Goal: Information Seeking & Learning: Compare options

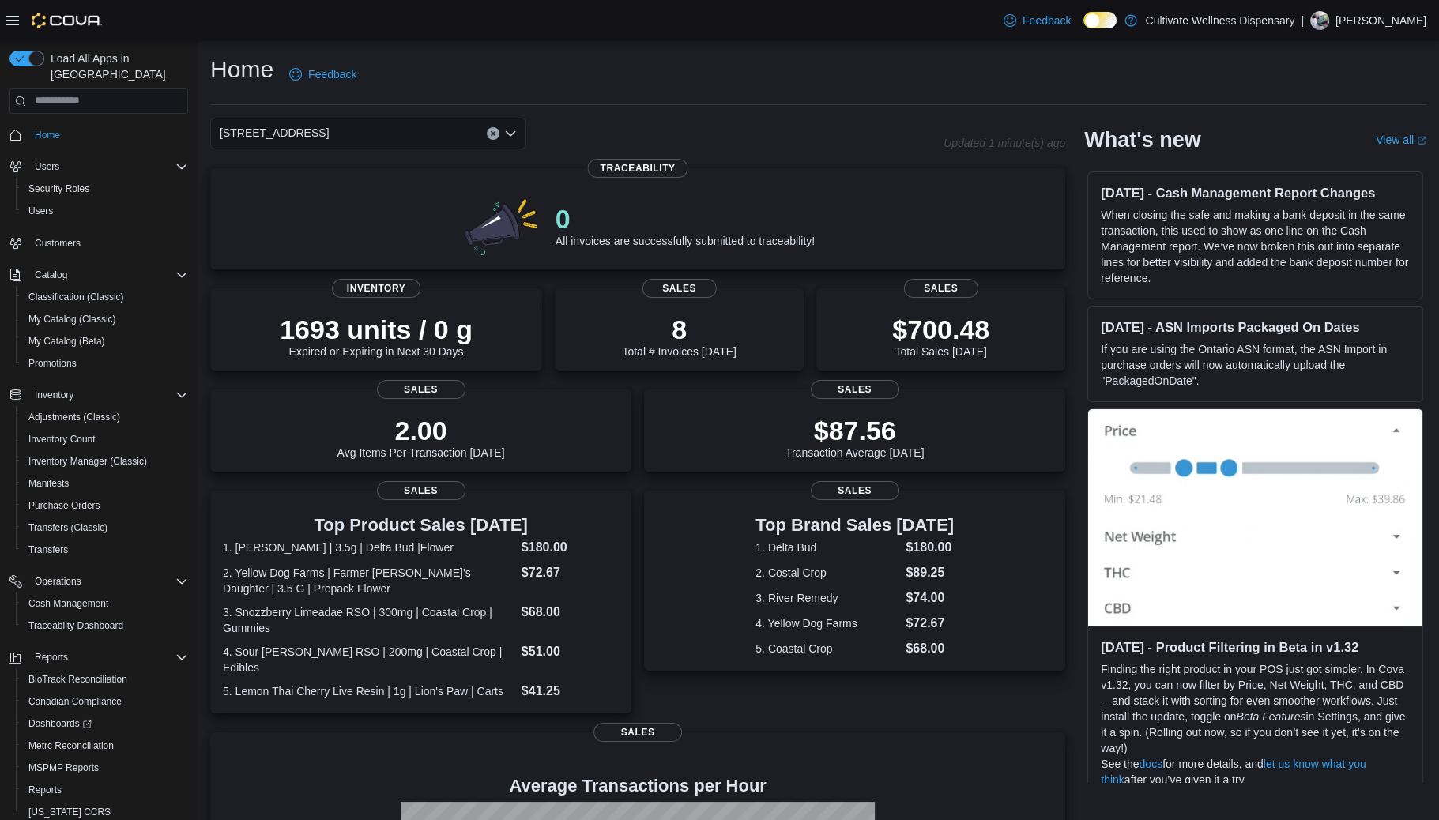
click at [514, 131] on icon "Open list of options" at bounding box center [510, 133] width 13 height 13
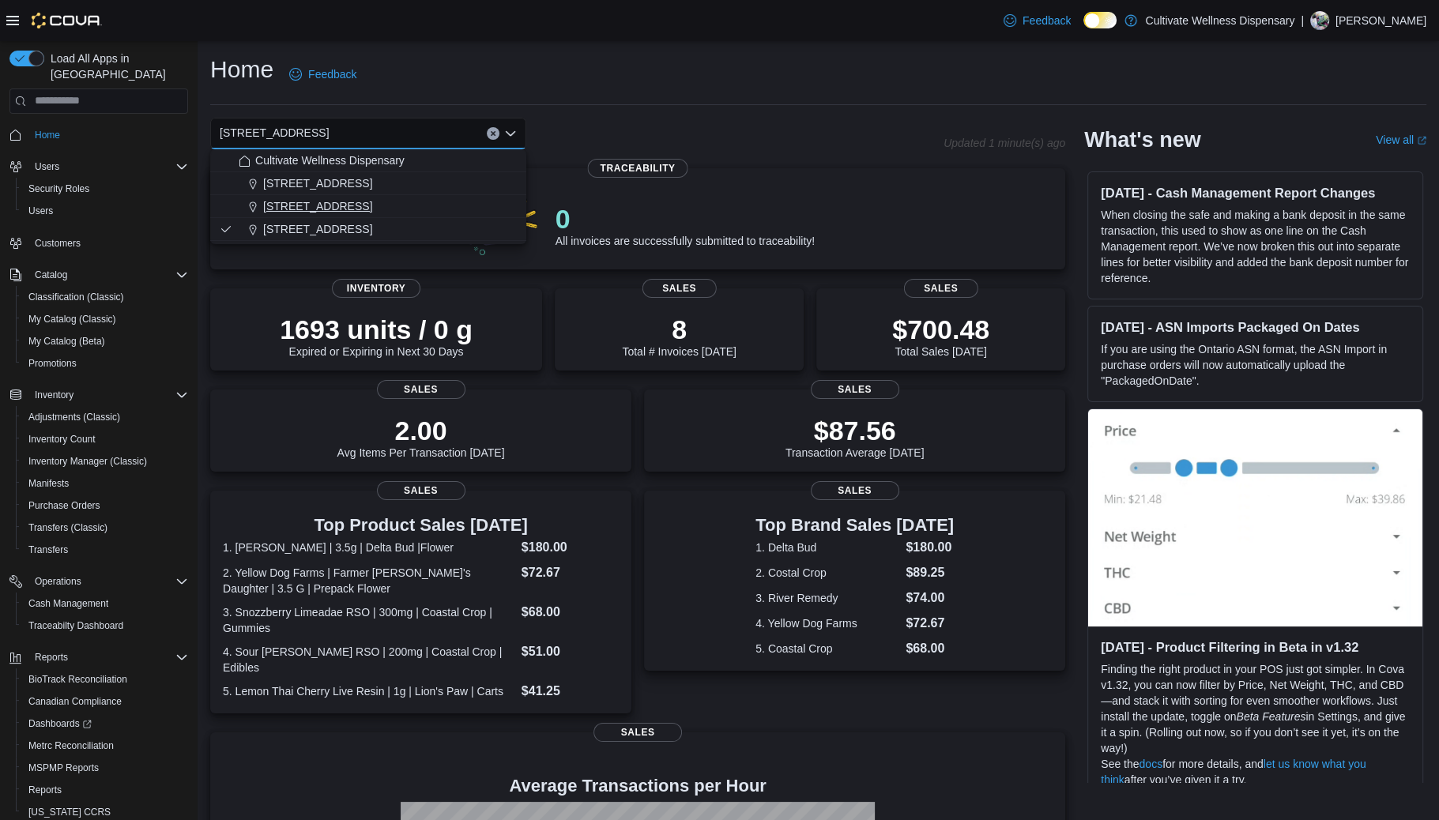
click at [372, 201] on span "[STREET_ADDRESS]" at bounding box center [317, 206] width 109 height 16
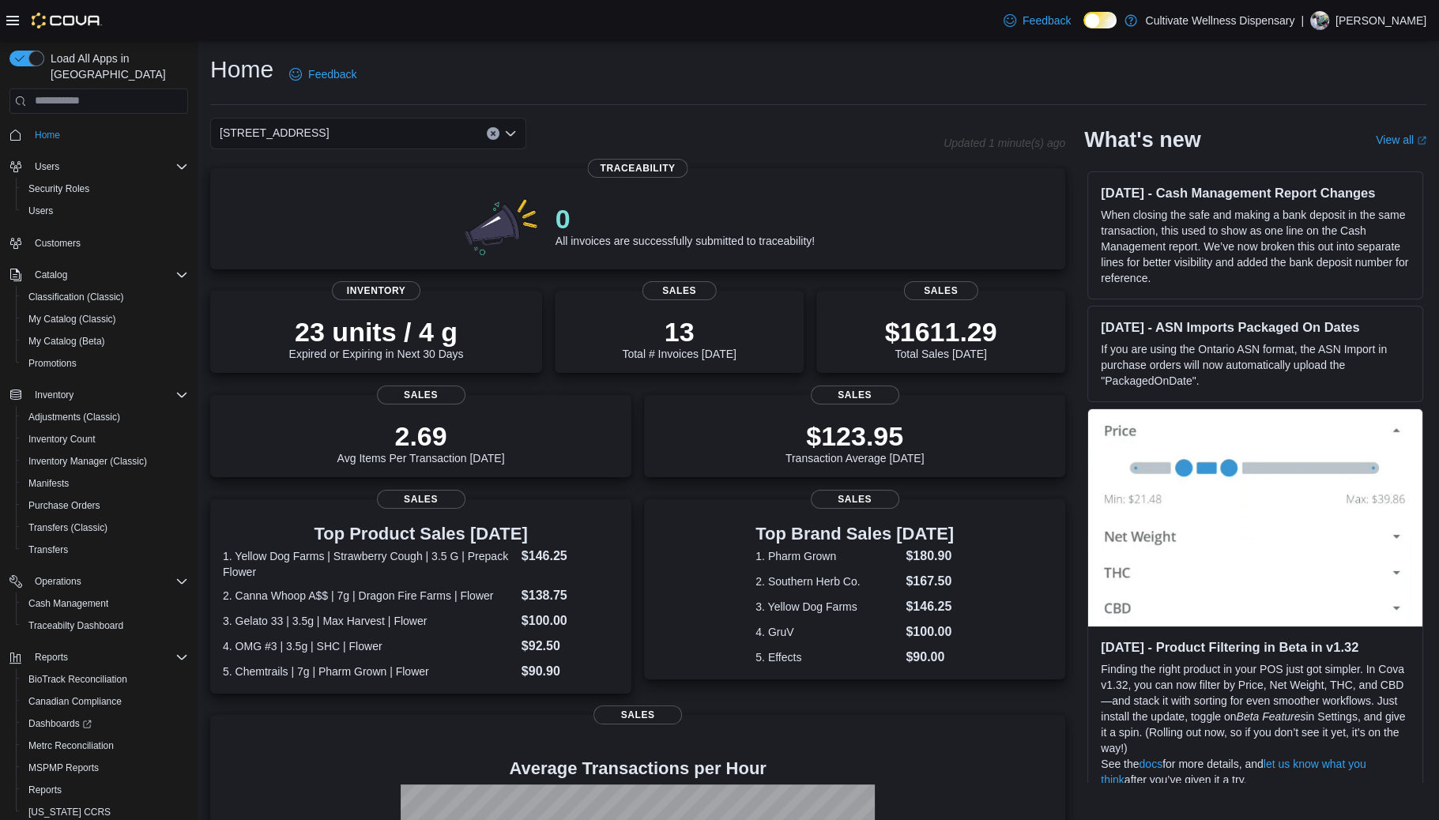
click at [512, 135] on icon "Open list of options" at bounding box center [510, 133] width 13 height 13
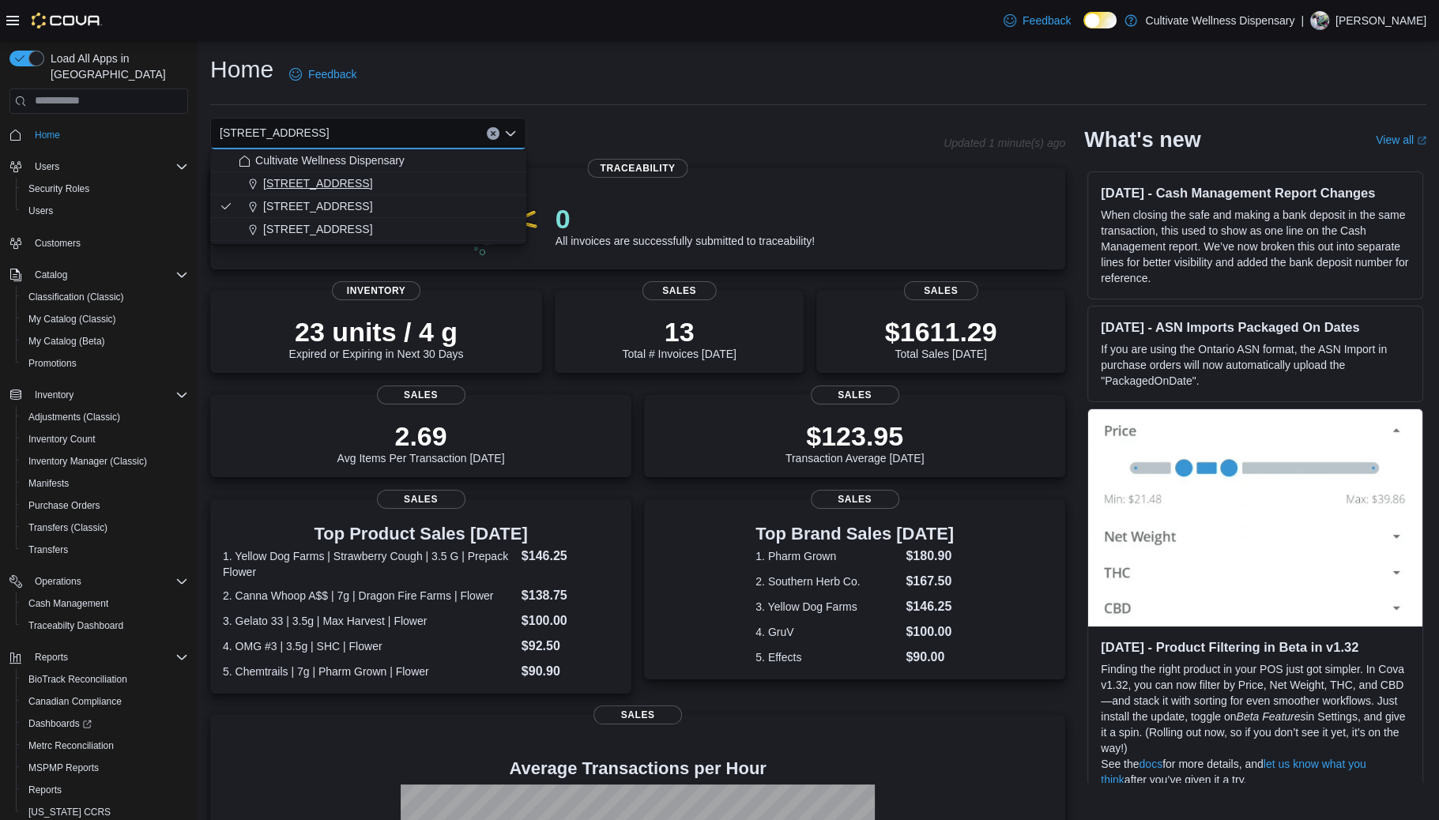
click at [471, 186] on div "[STREET_ADDRESS]" at bounding box center [378, 183] width 278 height 16
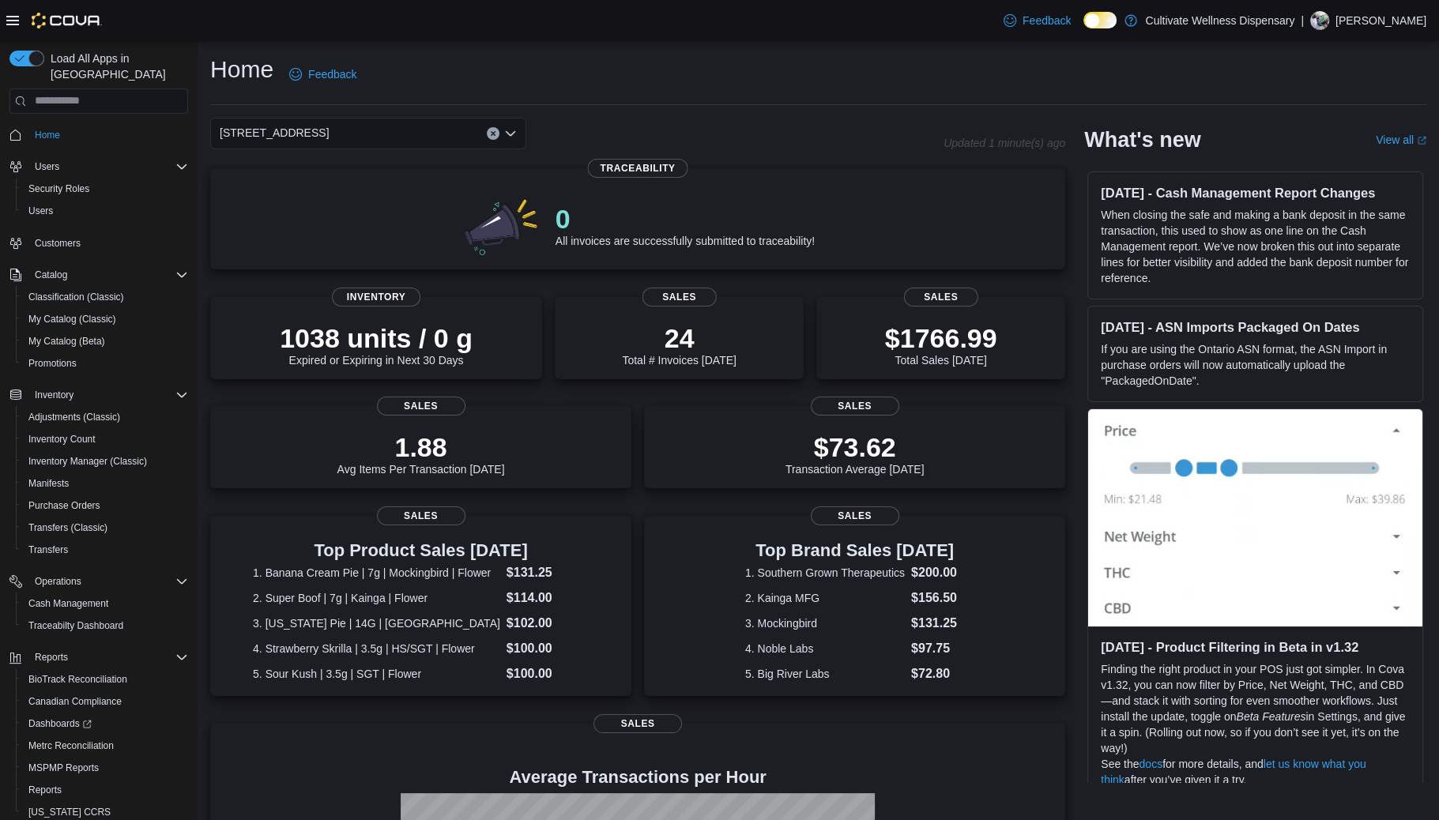
click at [512, 130] on icon "Open list of options" at bounding box center [510, 133] width 13 height 13
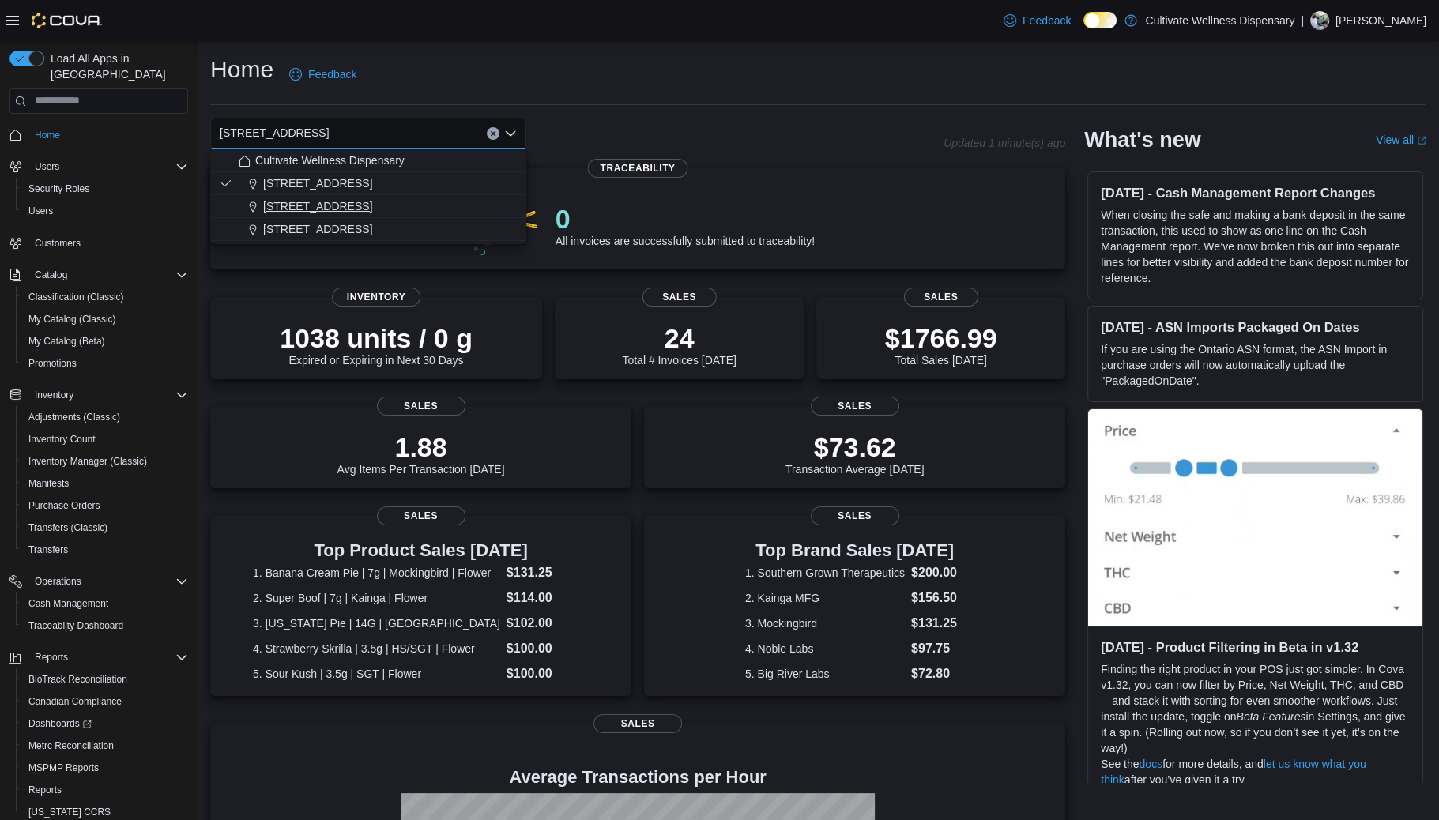
click at [372, 208] on span "[STREET_ADDRESS]" at bounding box center [317, 206] width 109 height 16
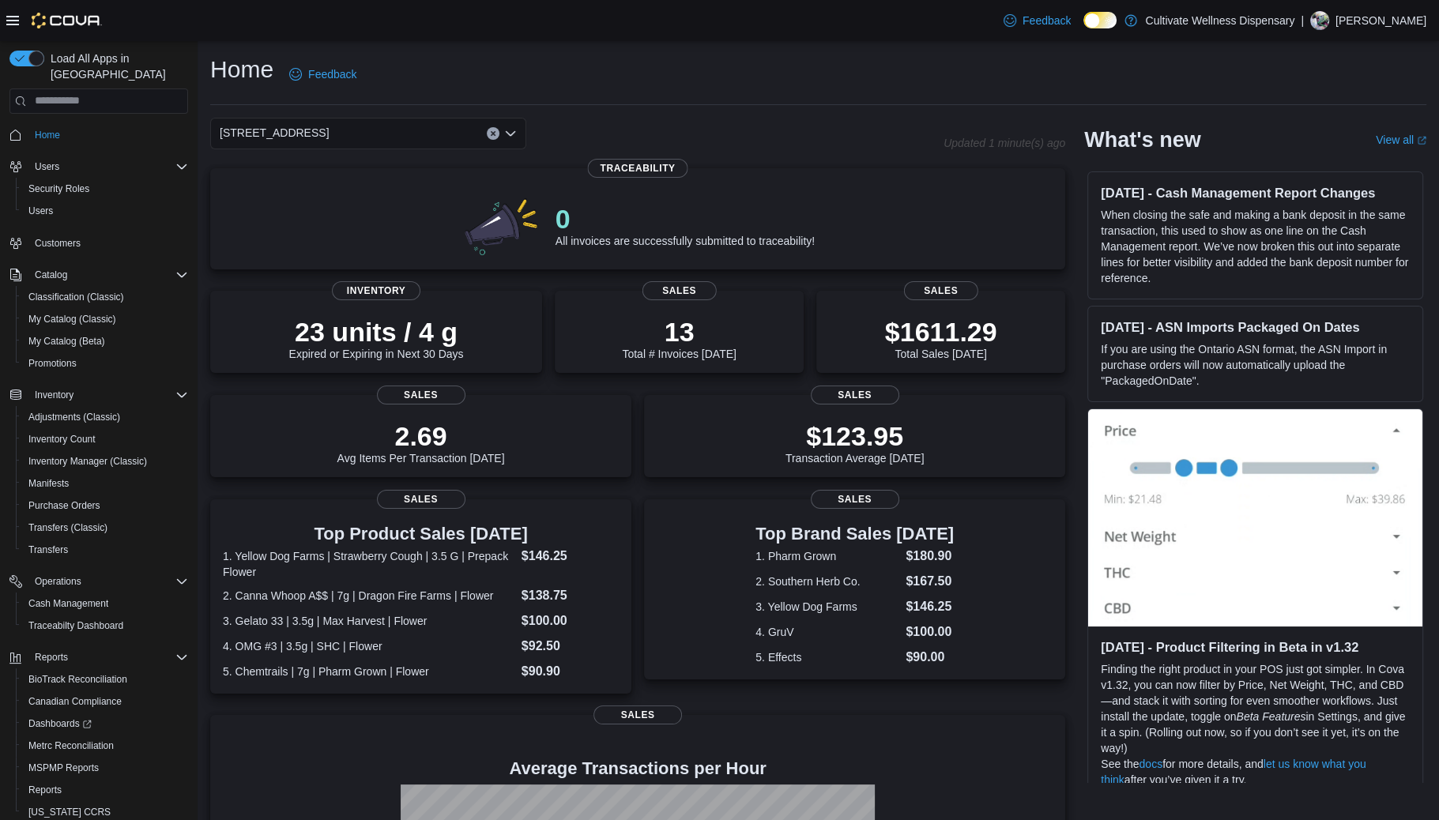
click at [844, 70] on div "Home Feedback" at bounding box center [818, 74] width 1216 height 41
click at [55, 313] on span "My Catalog (Classic)" at bounding box center [72, 319] width 88 height 13
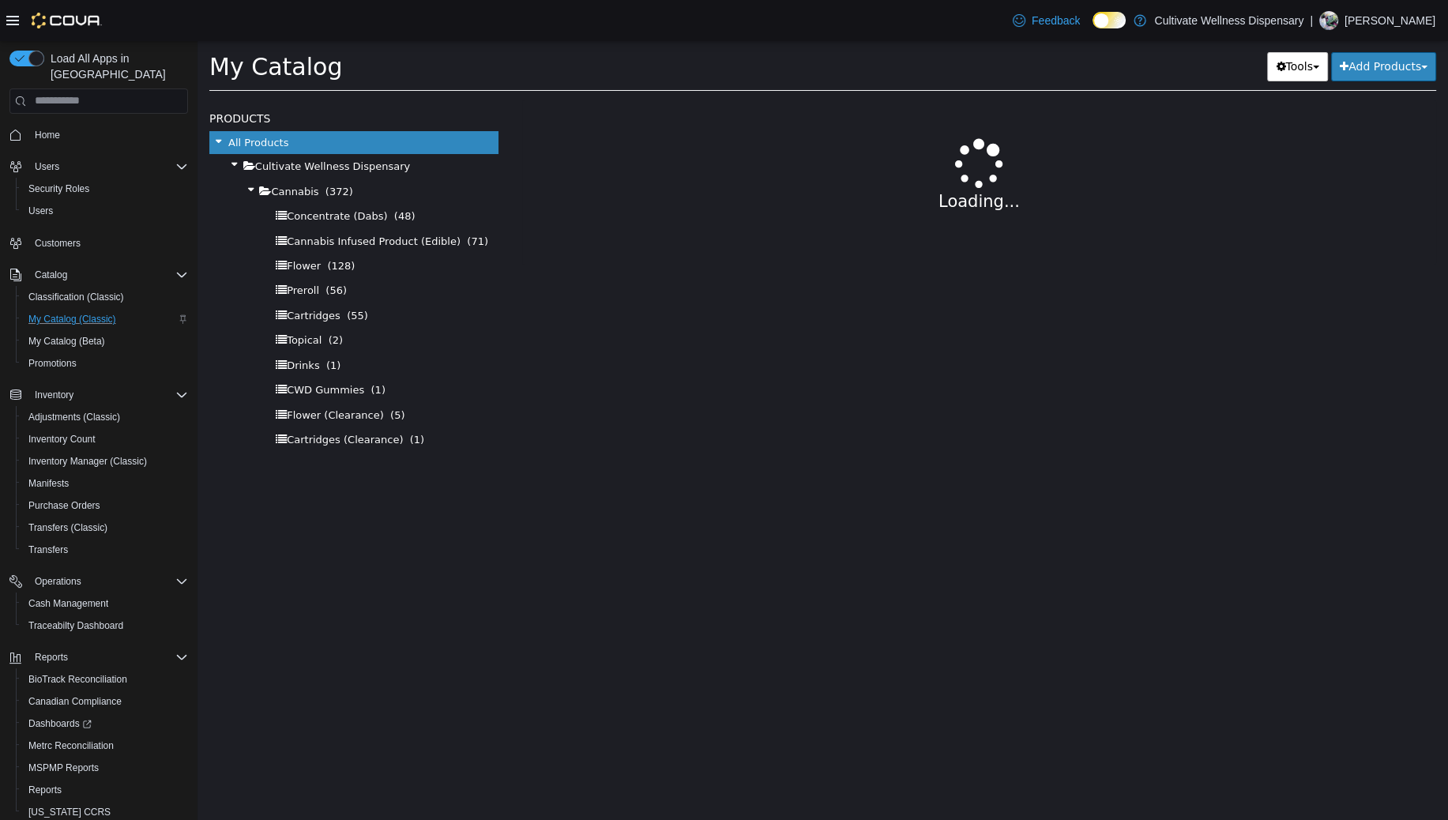
select select "**********"
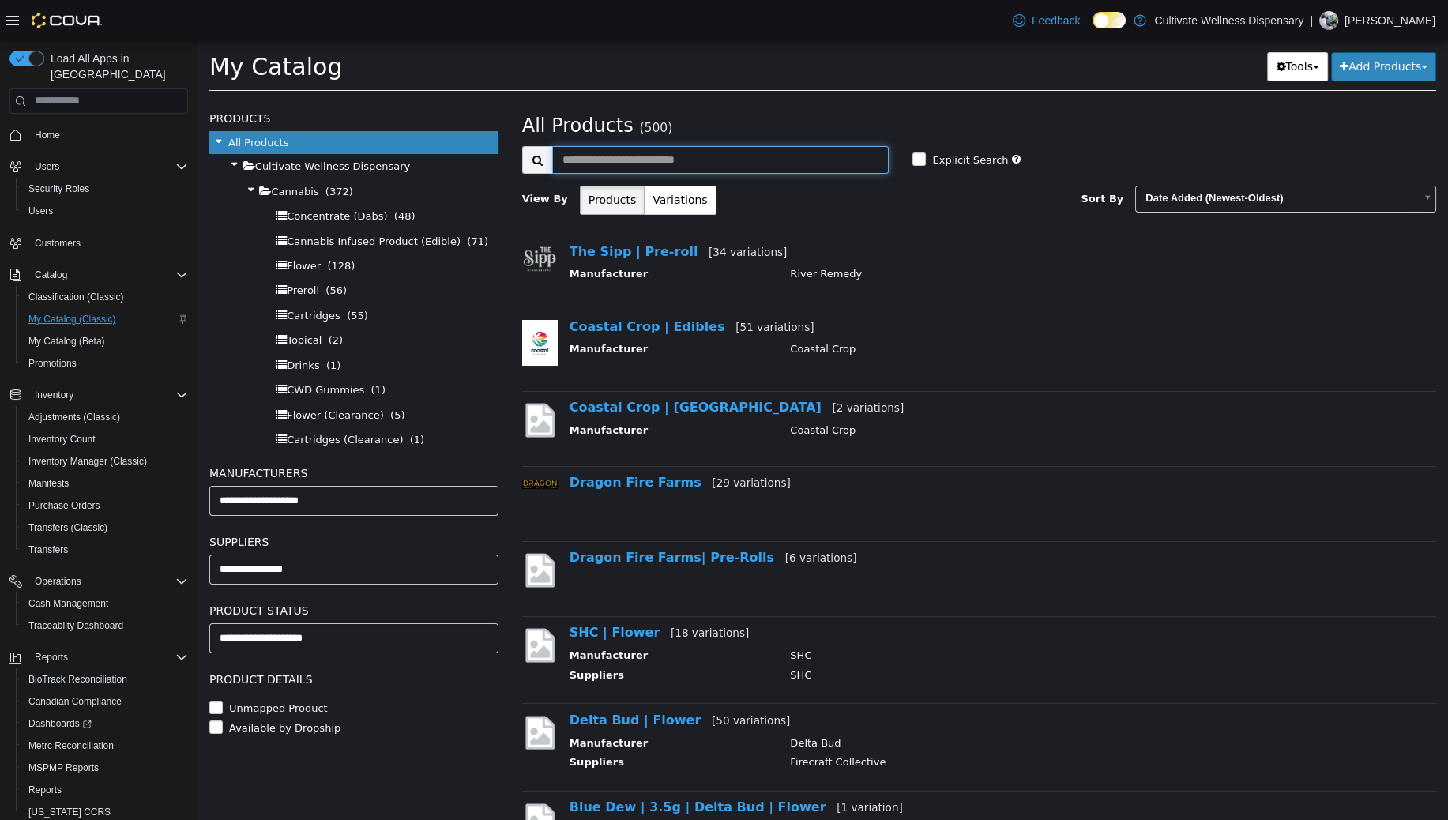
click at [630, 156] on input "text" at bounding box center [720, 159] width 337 height 28
type input "*****"
select select "**********"
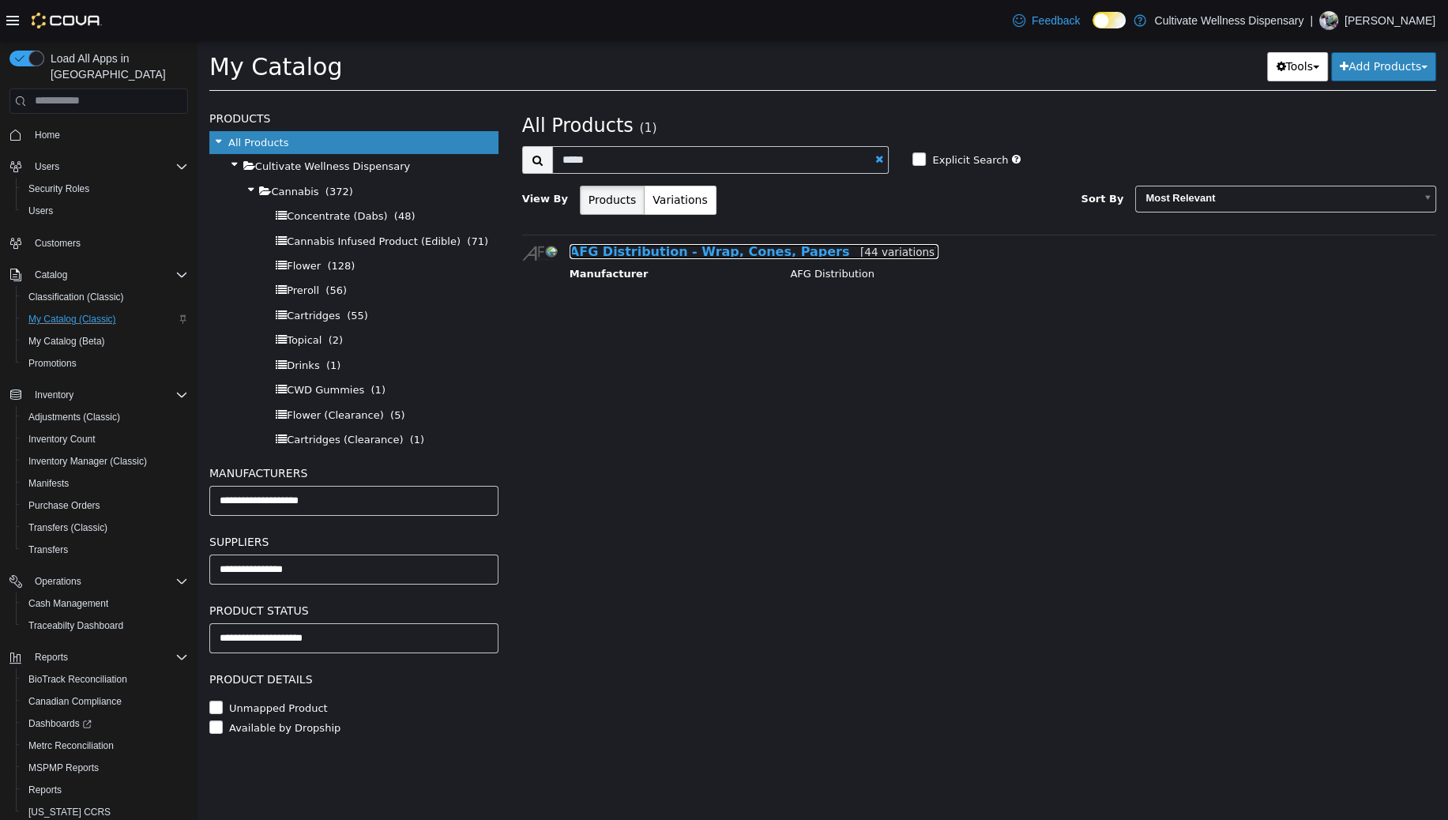
click at [659, 249] on link "AFG Distribution - Wrap, Cones, Papers [44 variations]" at bounding box center [755, 250] width 370 height 15
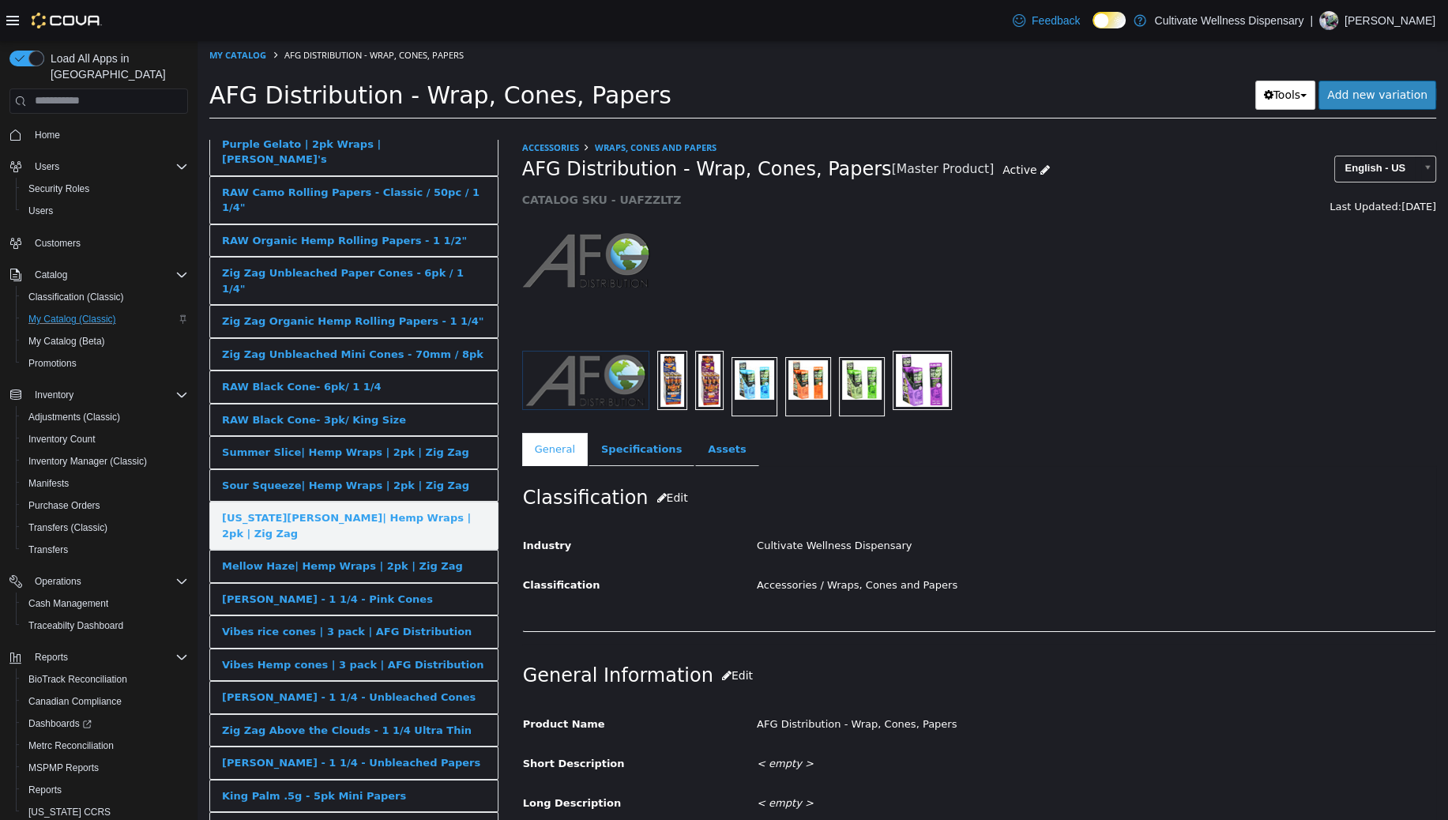
scroll to position [822, 0]
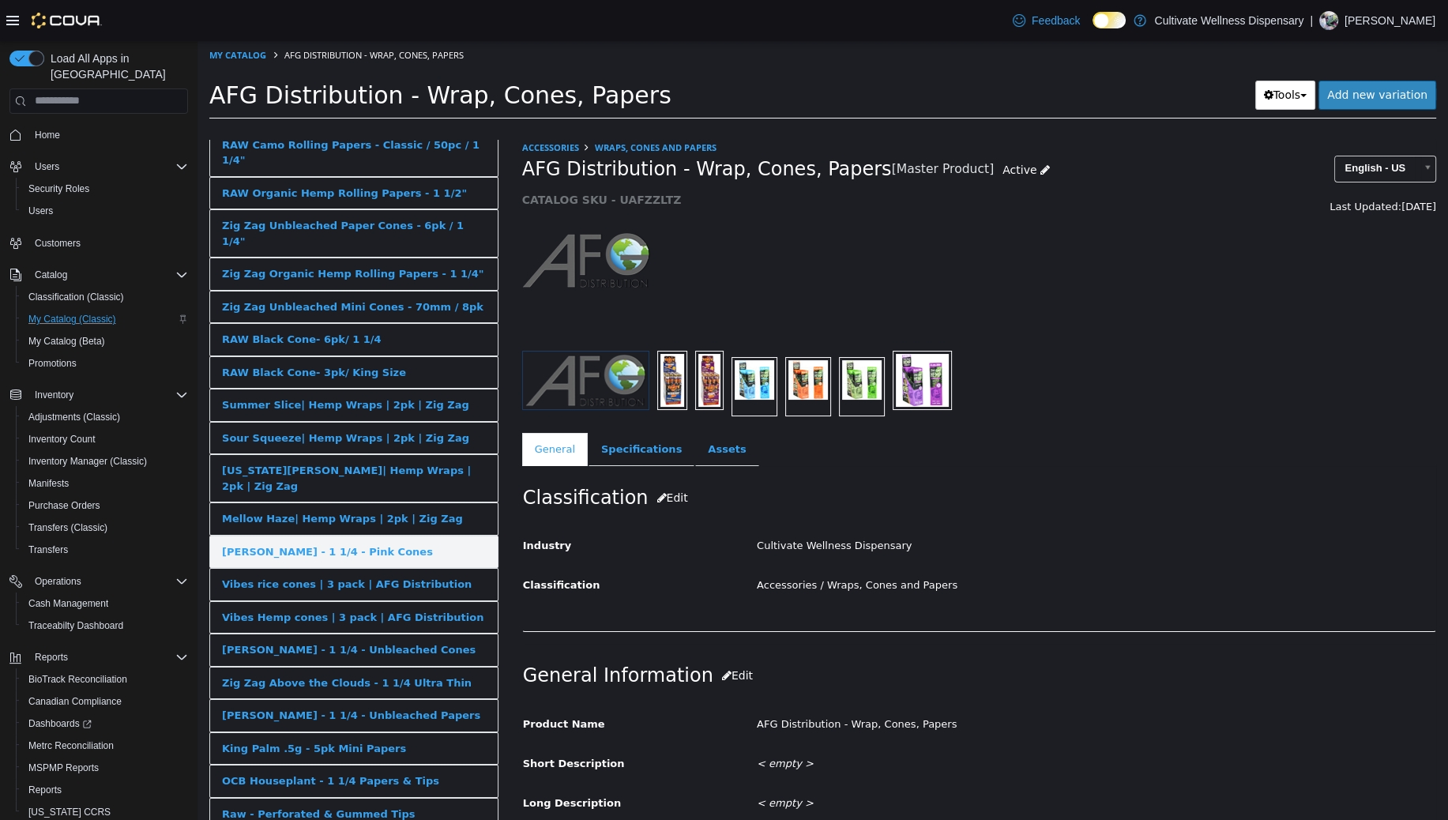
click at [363, 543] on div "[PERSON_NAME] - 1 1/4 - Pink Cones" at bounding box center [327, 551] width 211 height 16
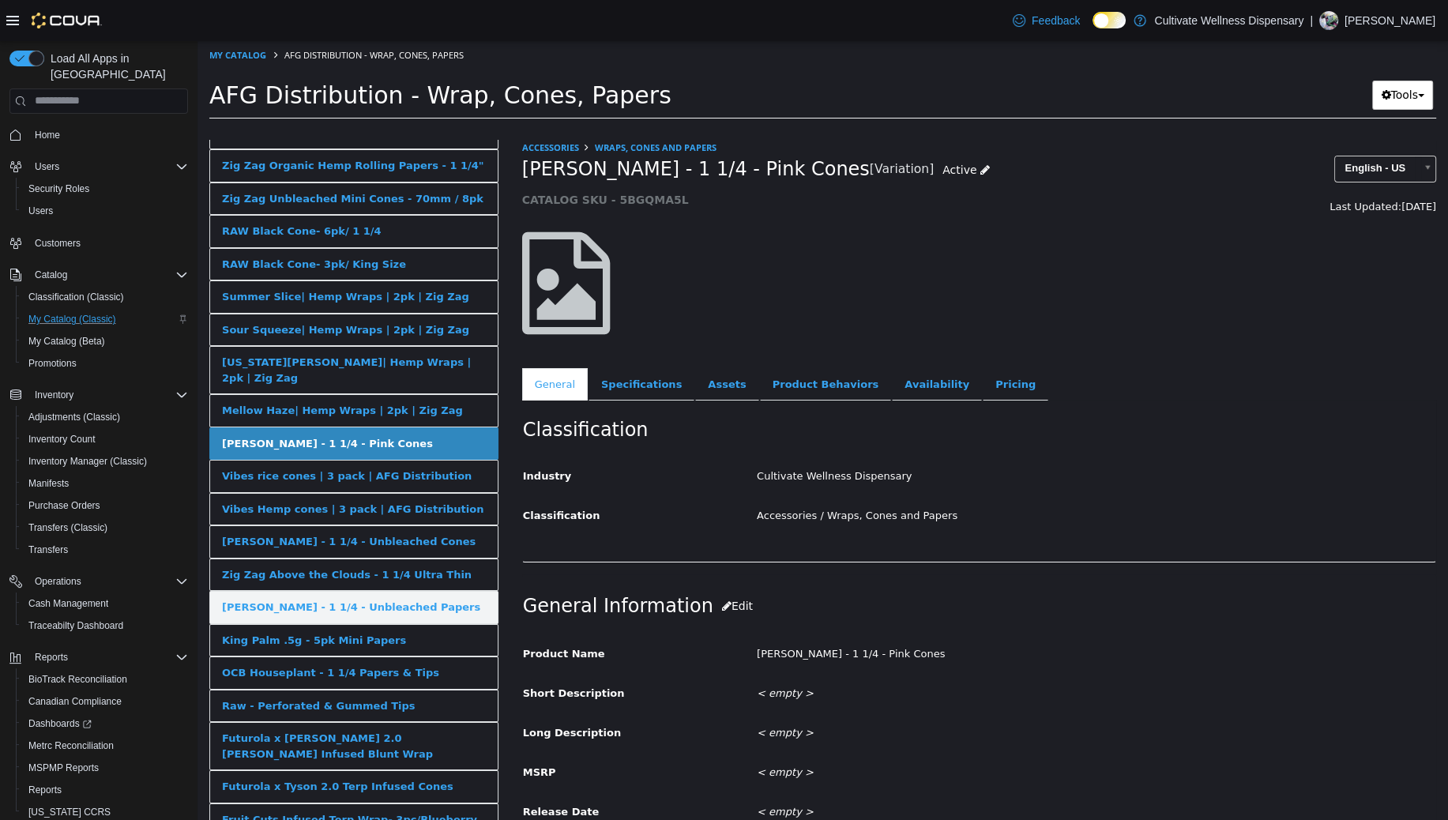
scroll to position [945, 0]
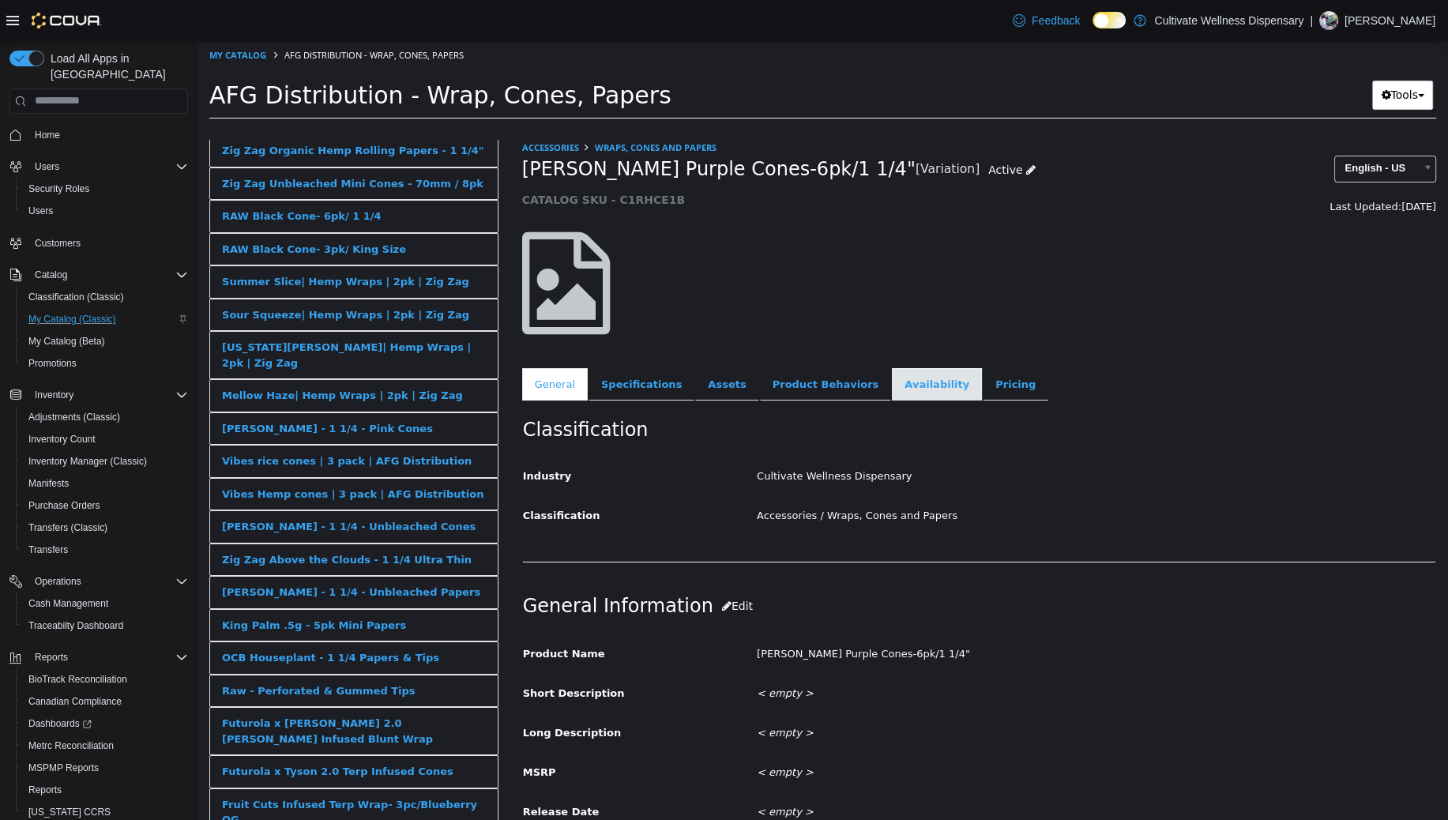
click at [892, 378] on link "Availability" at bounding box center [937, 383] width 90 height 33
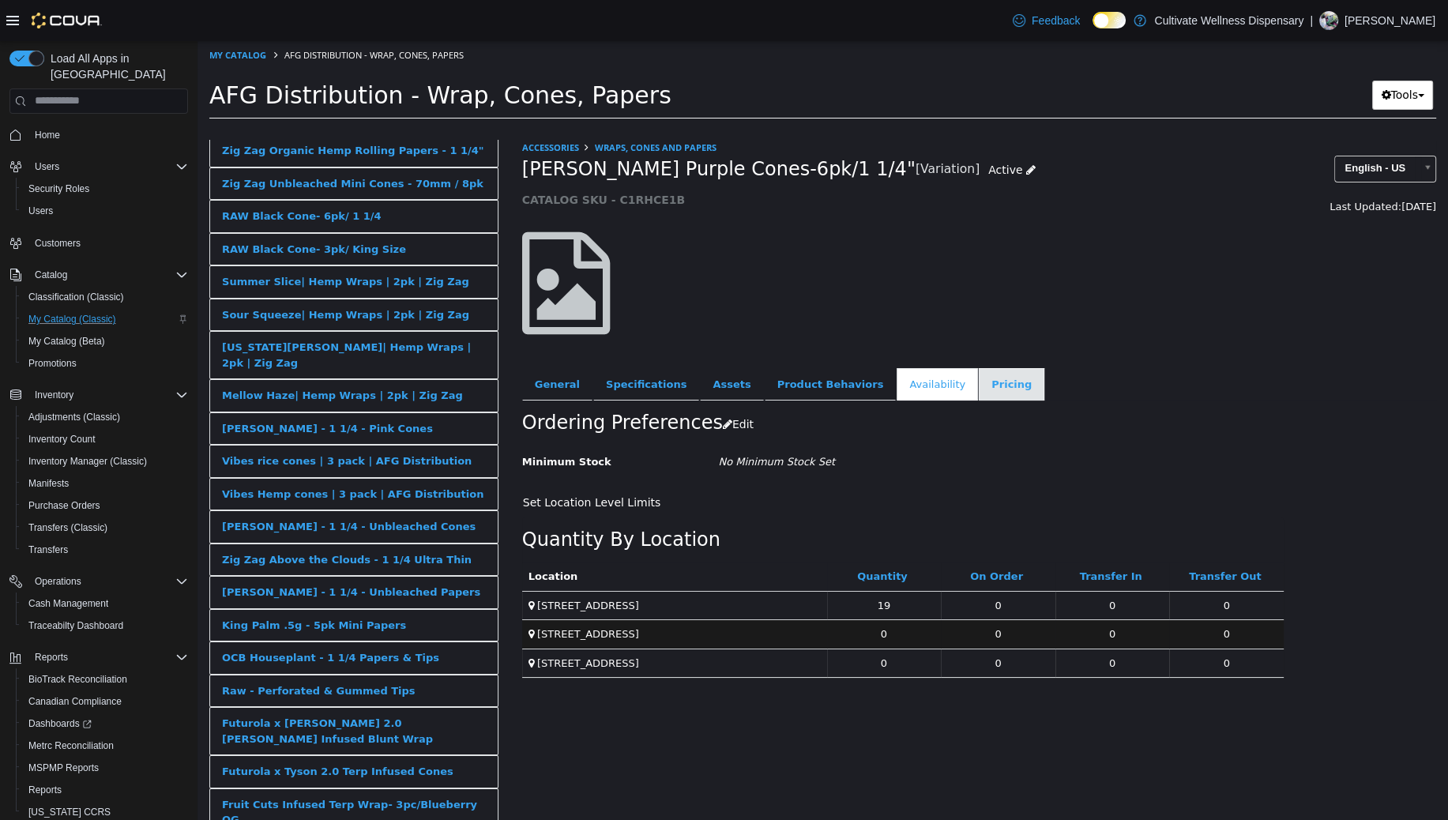
click at [979, 385] on link "Pricing" at bounding box center [1012, 383] width 66 height 33
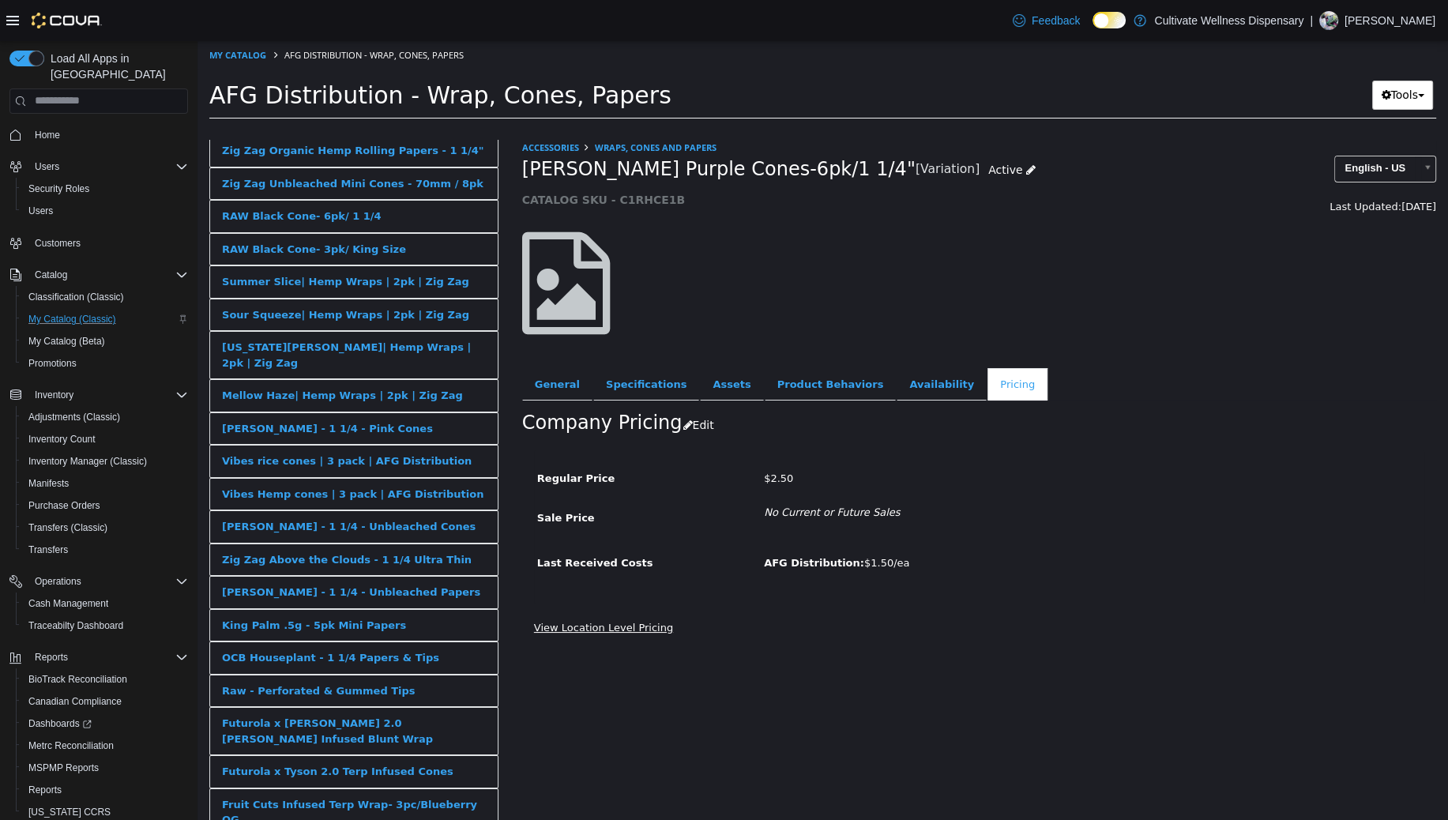
click at [622, 631] on link "View Location Level Pricing" at bounding box center [603, 627] width 139 height 12
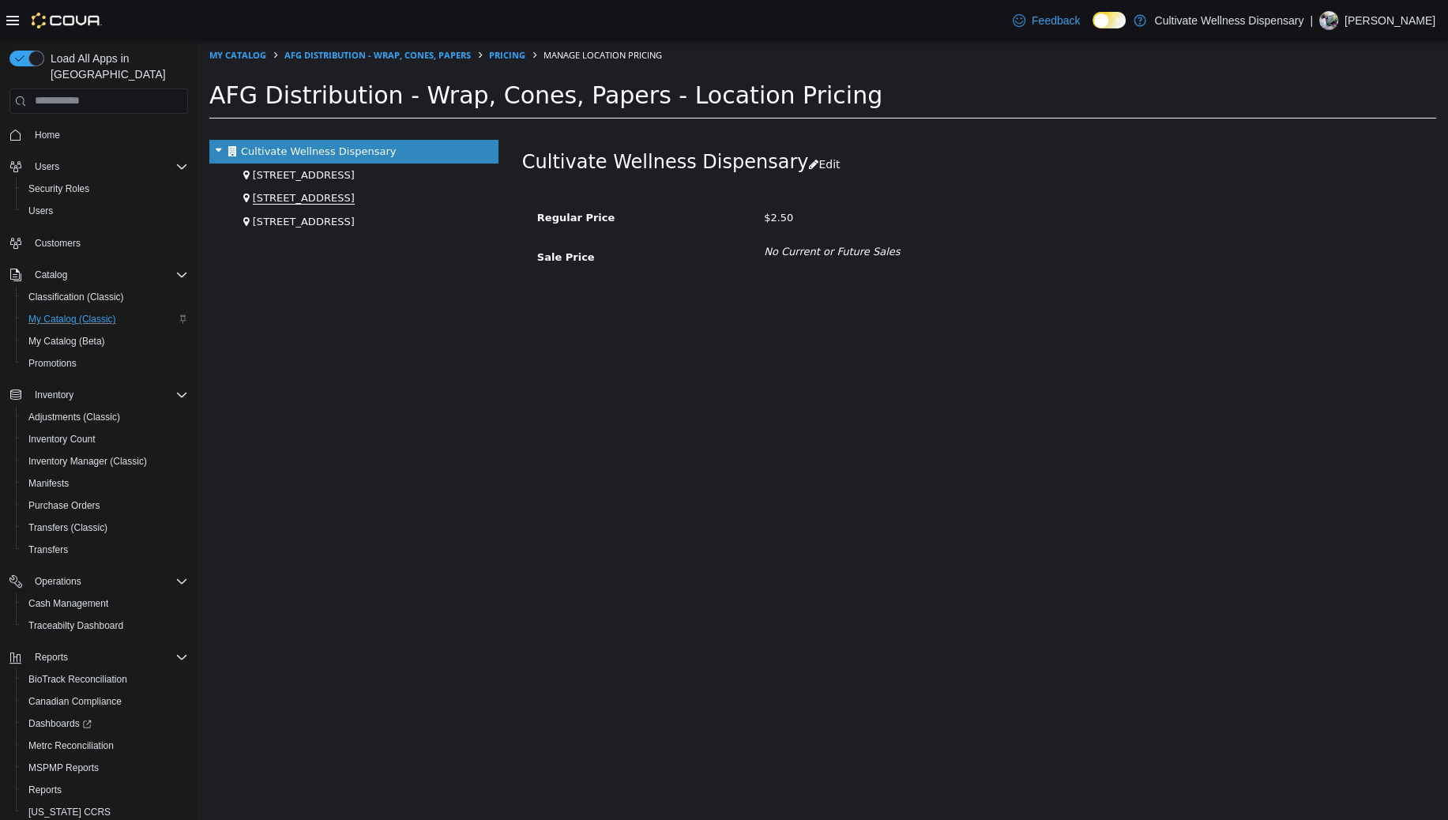
click at [355, 194] on span "[STREET_ADDRESS]" at bounding box center [304, 197] width 102 height 13
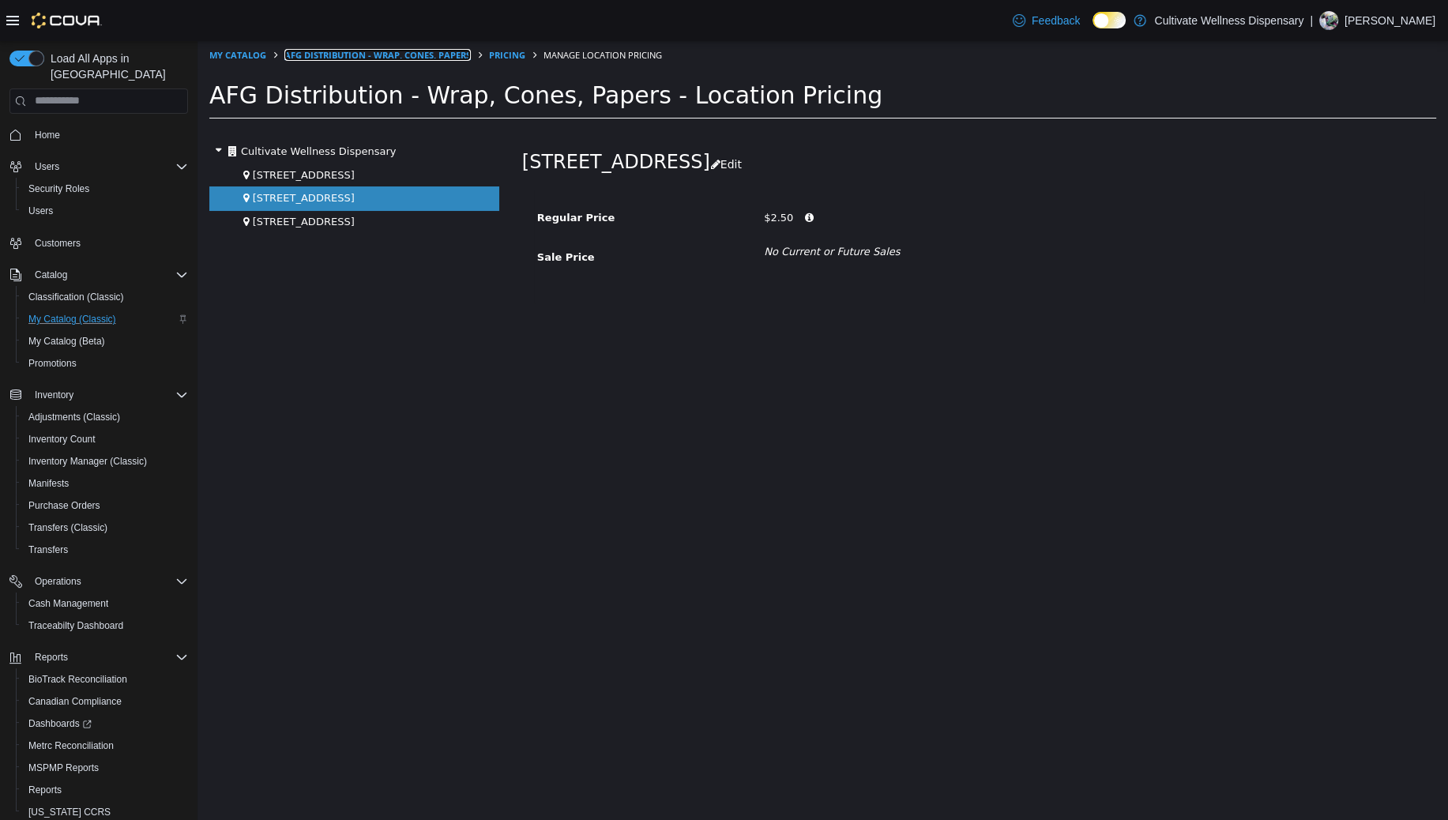
click at [465, 56] on link "AFG Distribution - Wrap, Cones, Papers" at bounding box center [377, 54] width 186 height 12
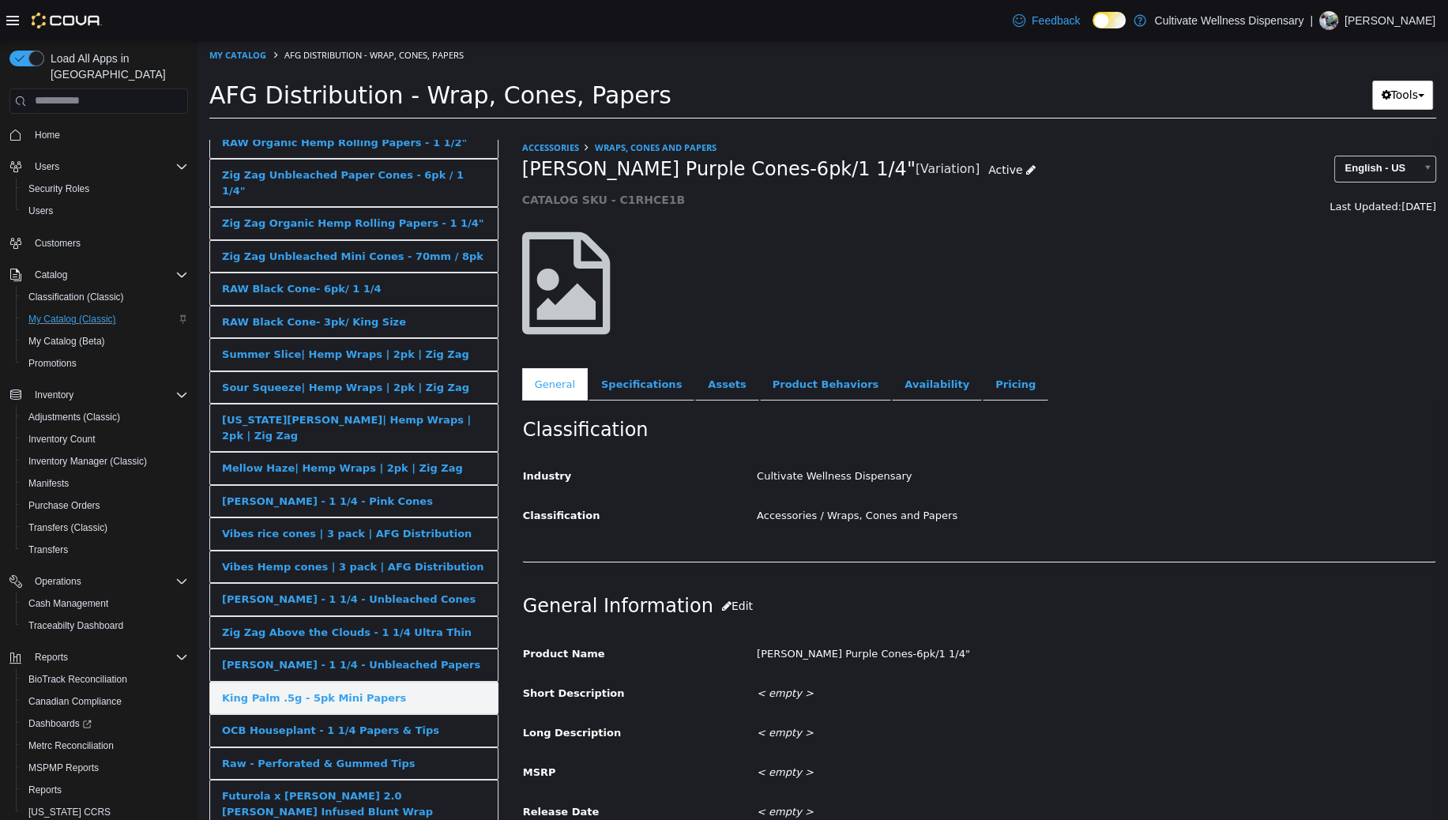
scroll to position [945, 0]
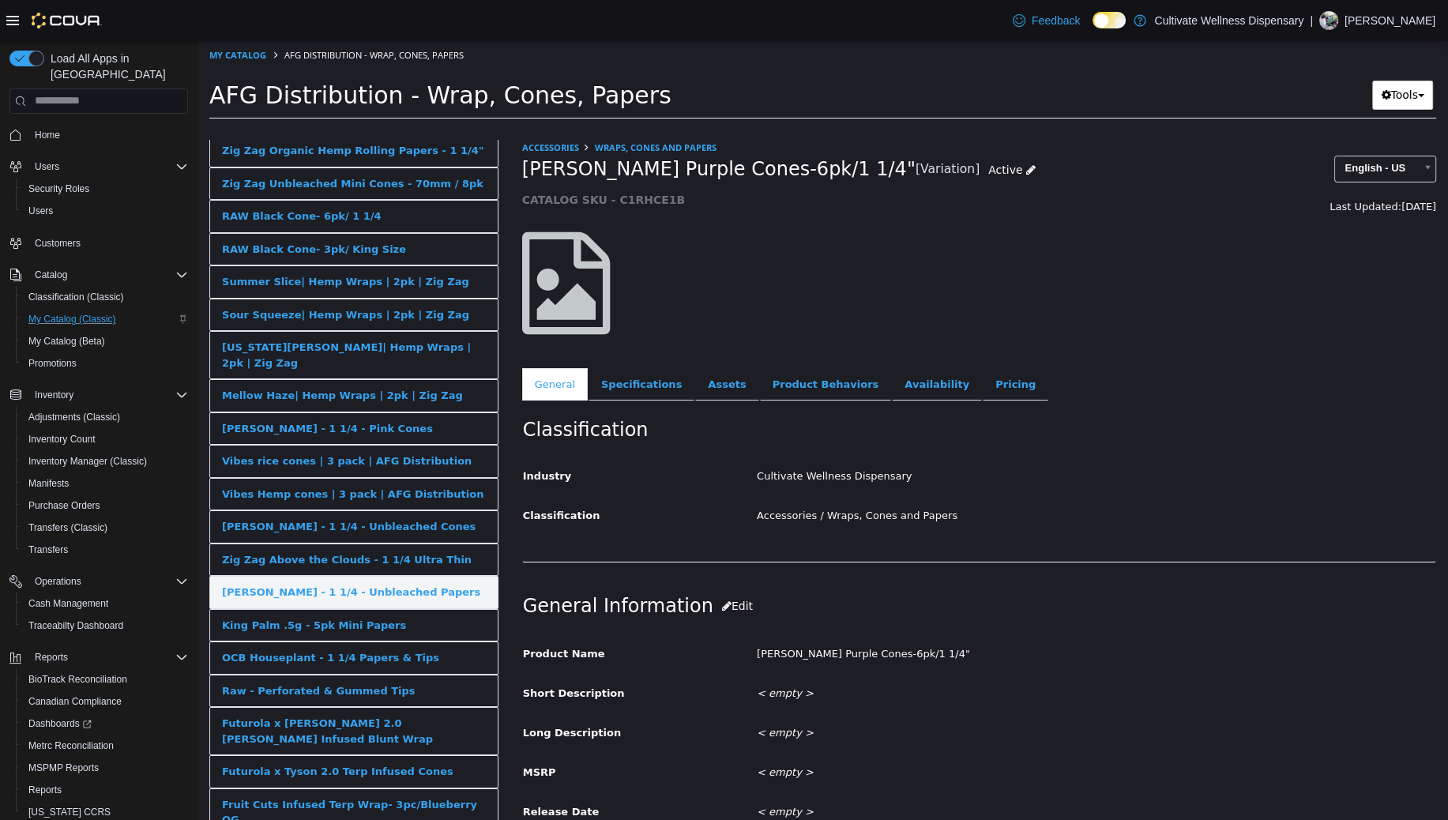
click at [329, 584] on div "[PERSON_NAME] - 1 1/4 - Unbleached Papers" at bounding box center [351, 592] width 258 height 16
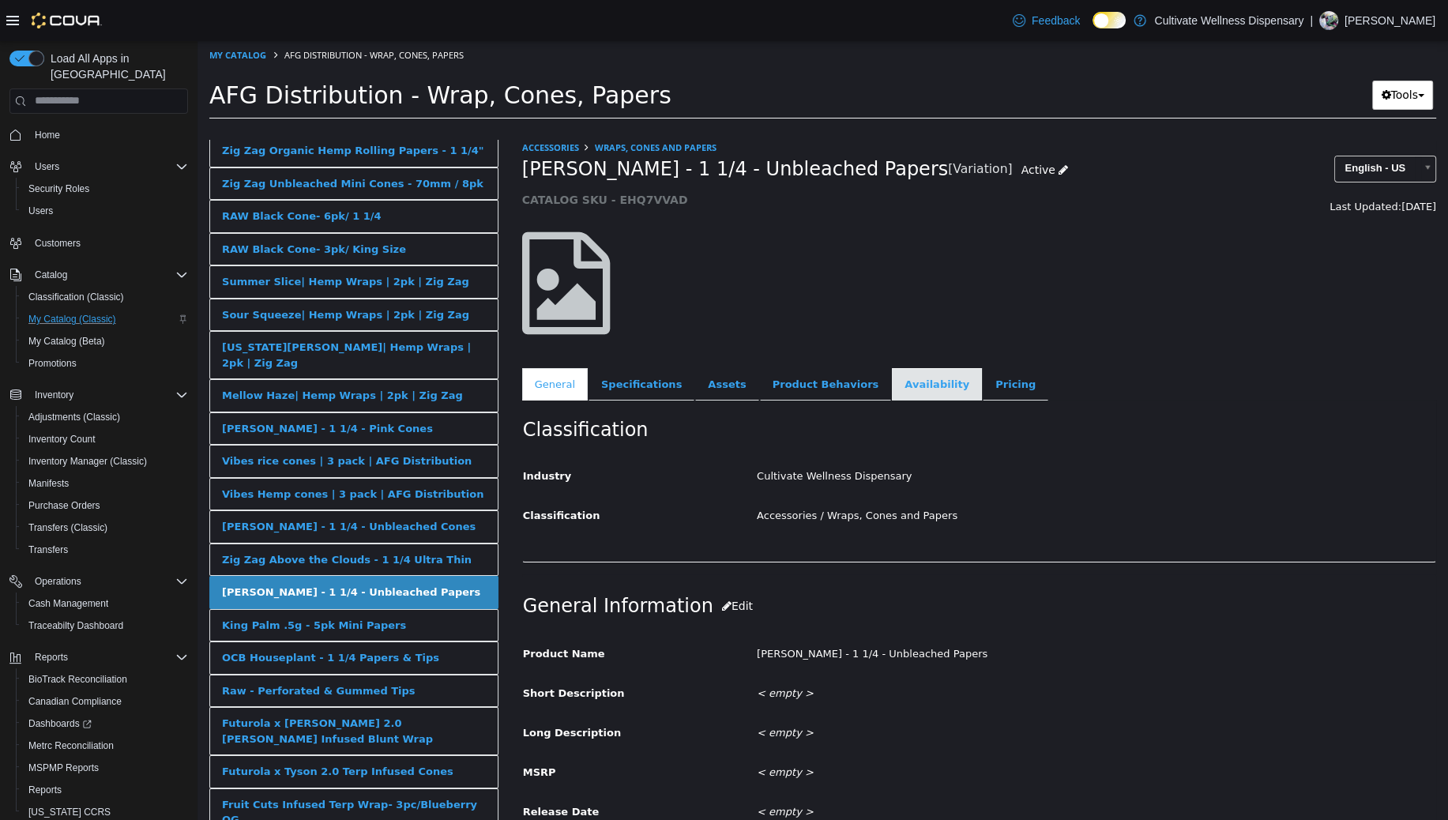
click at [892, 388] on link "Availability" at bounding box center [937, 383] width 90 height 33
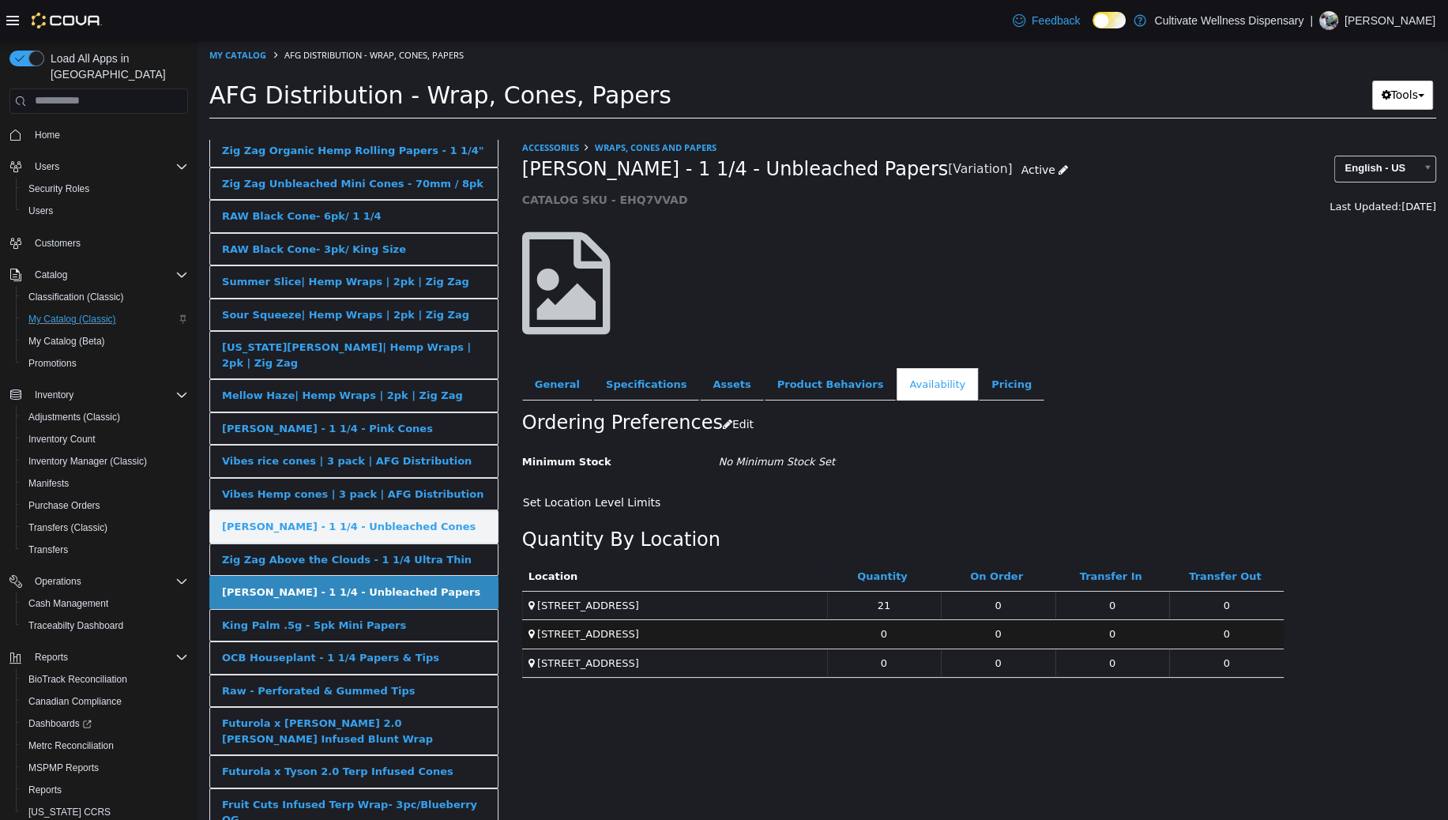
click at [353, 518] on div "[PERSON_NAME] - 1 1/4 - Unbleached Cones" at bounding box center [349, 526] width 254 height 16
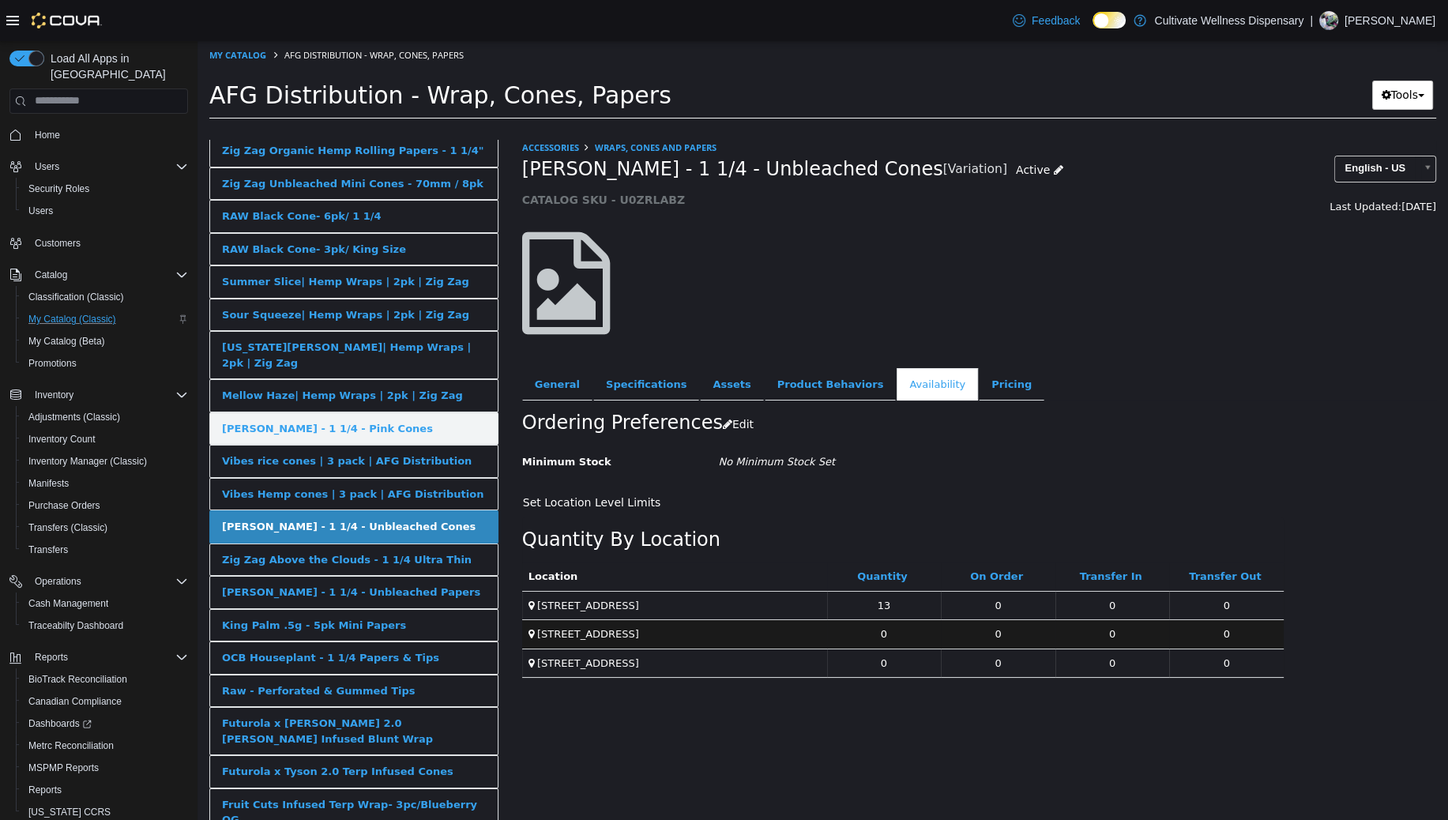
click at [336, 420] on div "[PERSON_NAME] - 1 1/4 - Pink Cones" at bounding box center [327, 428] width 211 height 16
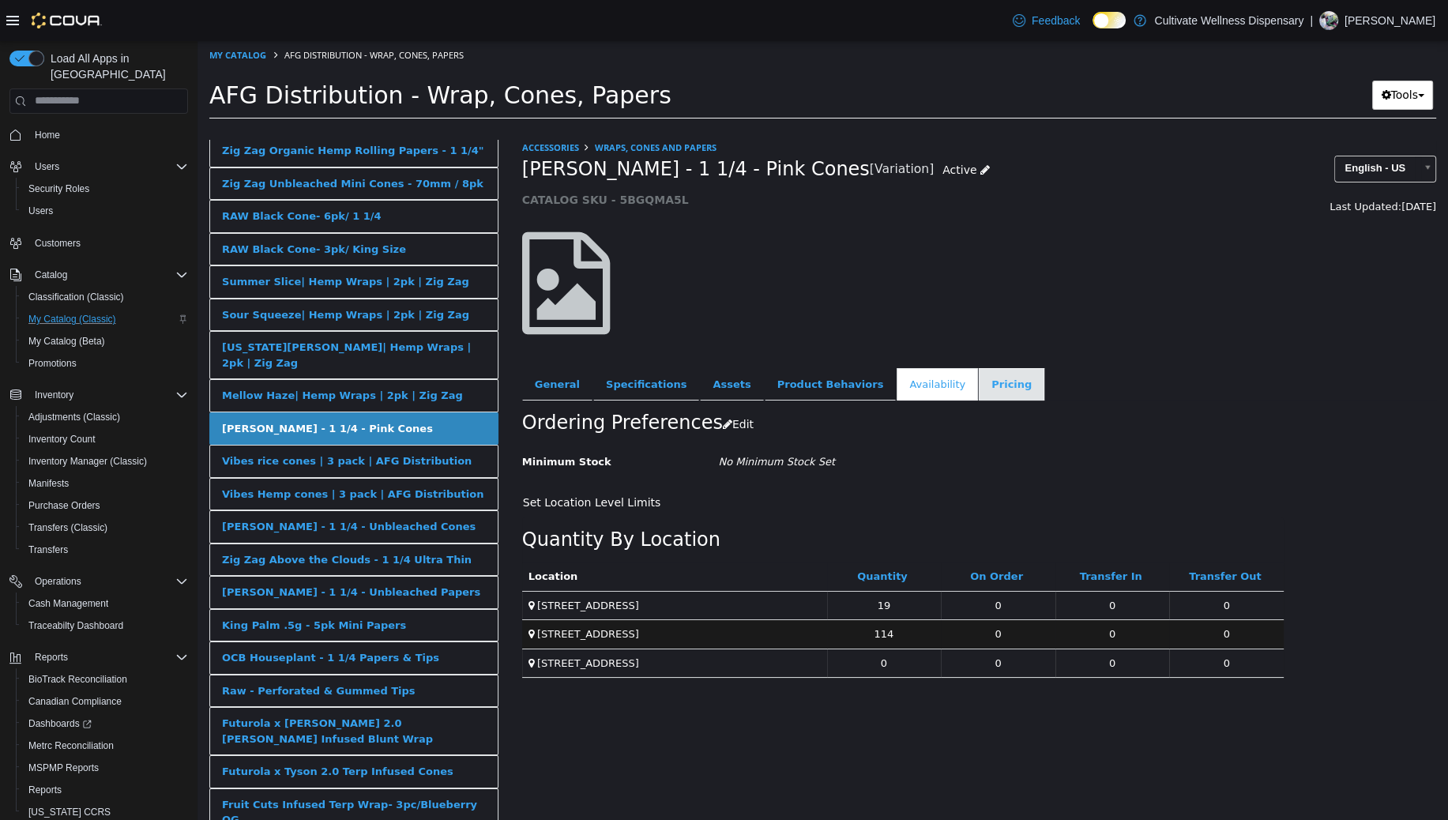
click at [979, 383] on link "Pricing" at bounding box center [1012, 383] width 66 height 33
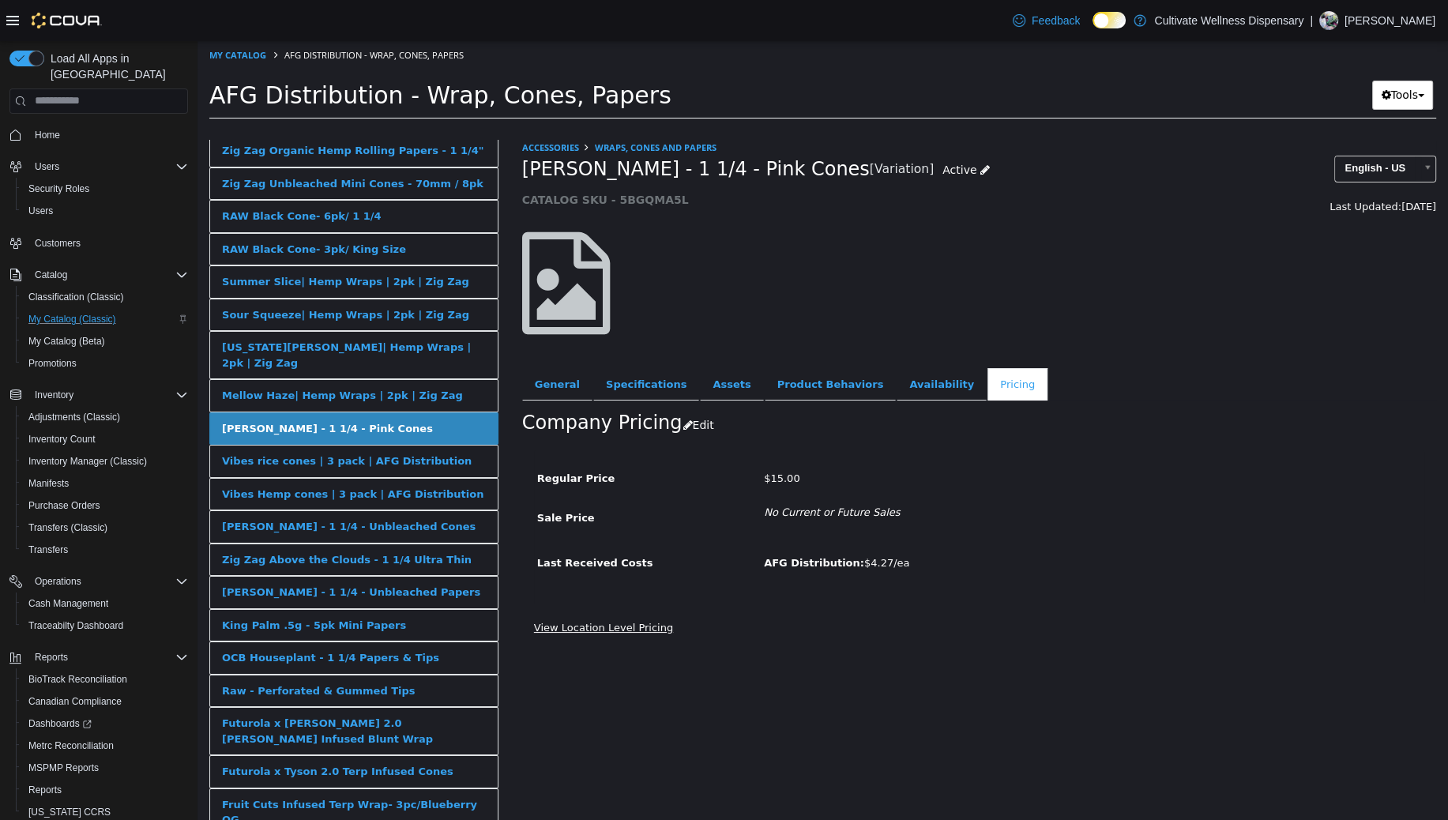
click at [607, 625] on link "View Location Level Pricing" at bounding box center [603, 627] width 139 height 12
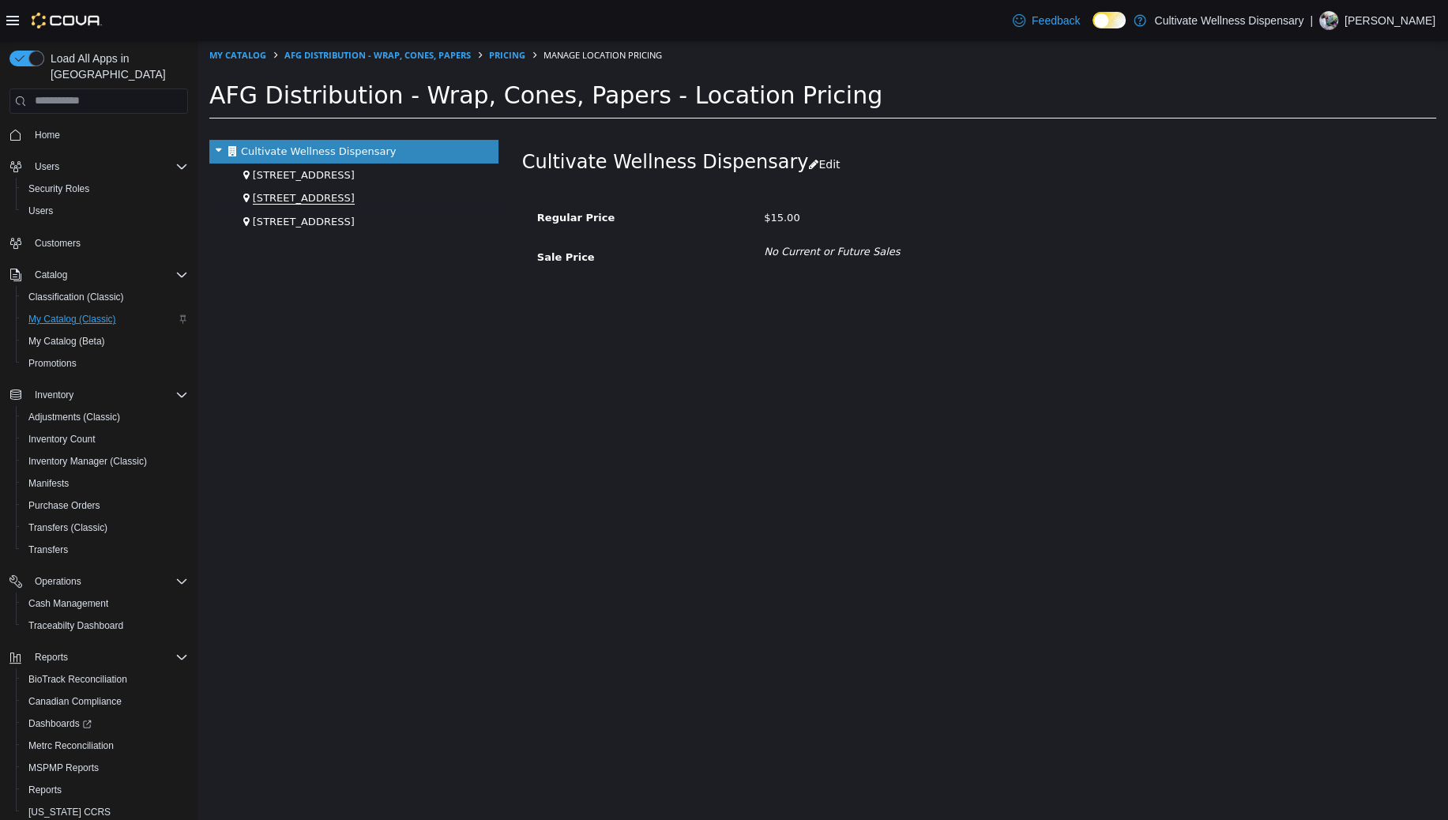
click at [355, 191] on span "[STREET_ADDRESS]" at bounding box center [304, 197] width 102 height 13
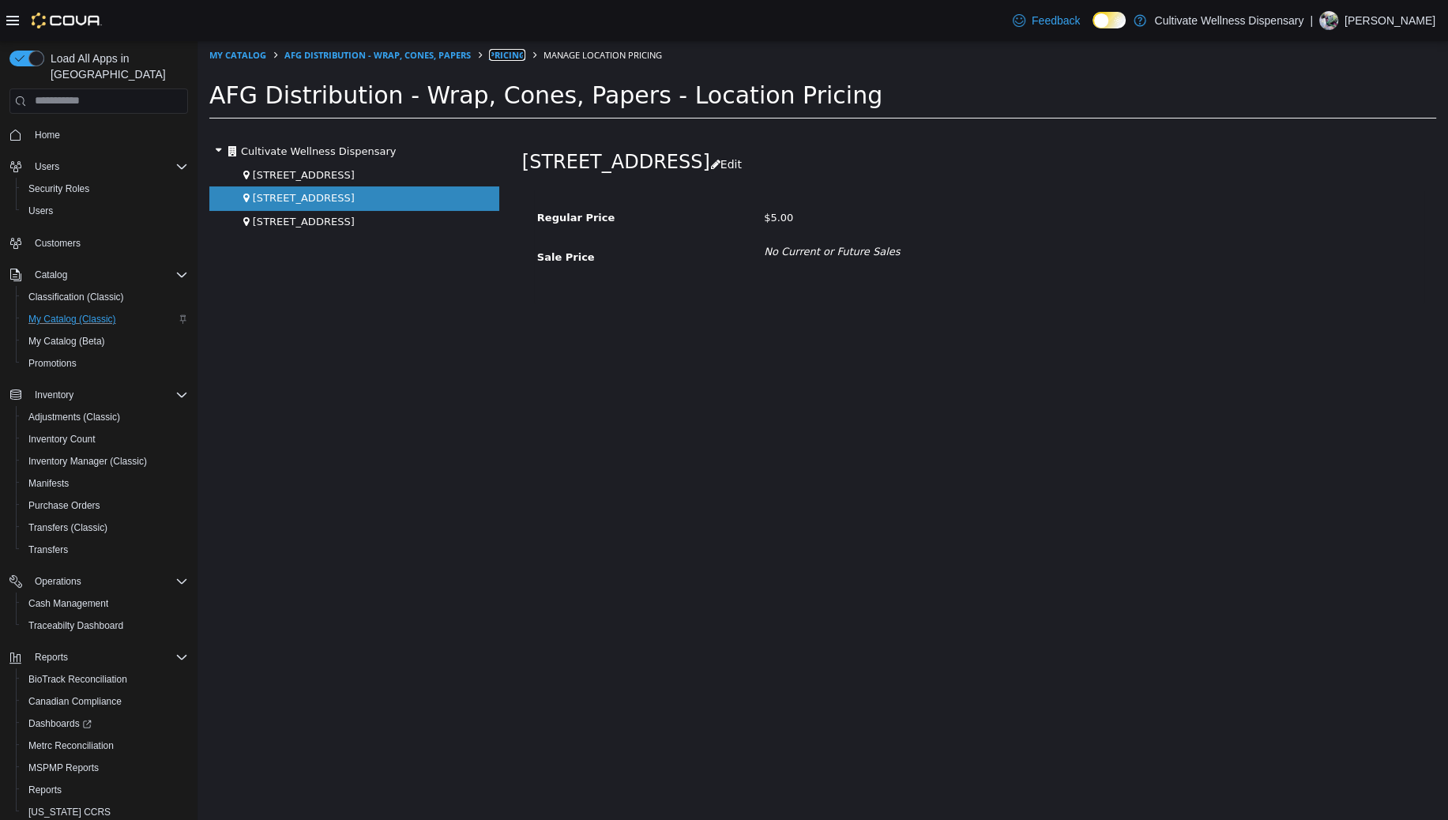
click at [506, 55] on link "Pricing" at bounding box center [507, 54] width 36 height 12
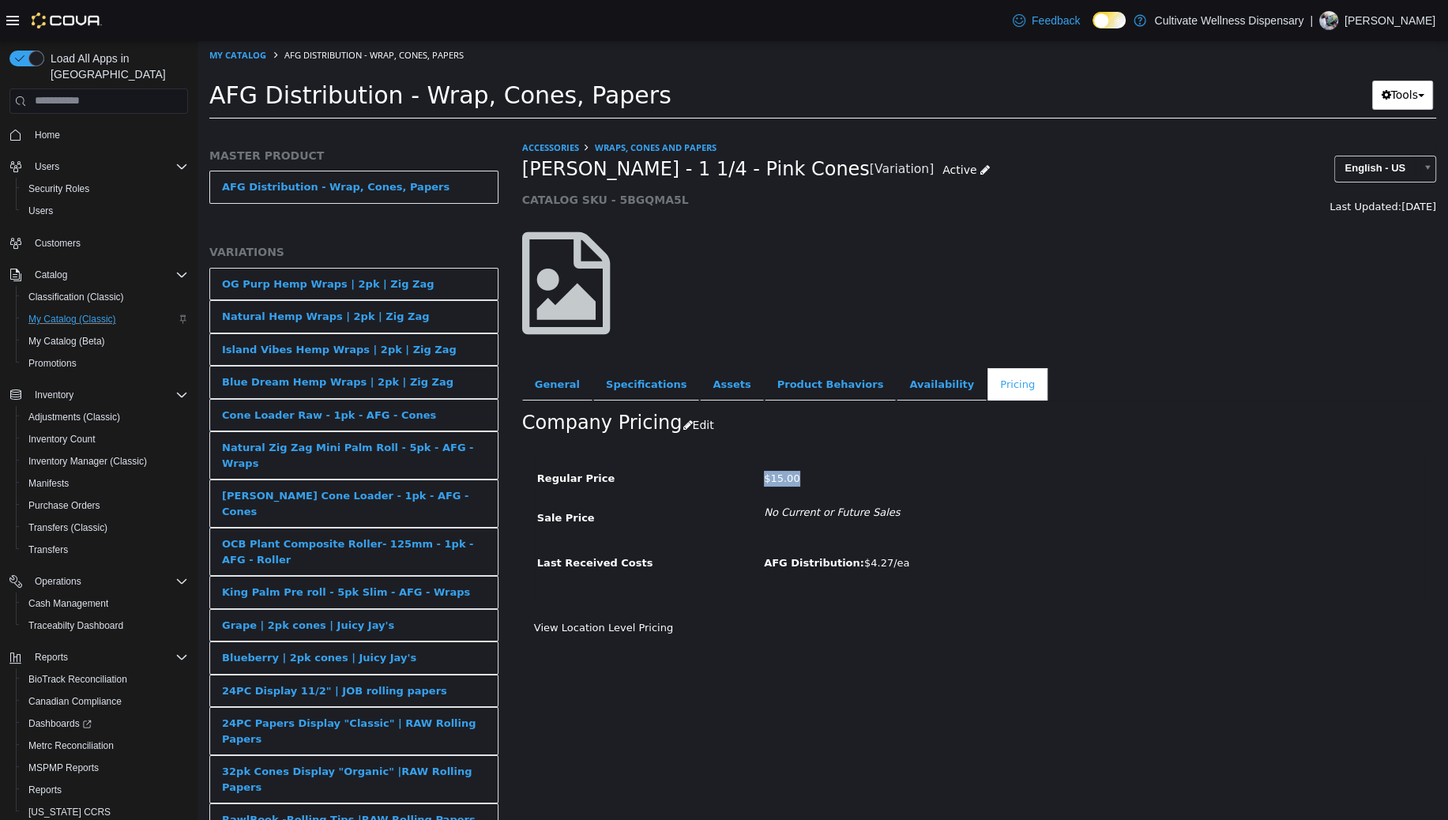
drag, startPoint x: 755, startPoint y: 472, endPoint x: 812, endPoint y: 469, distance: 57.0
click at [812, 469] on div "$15.00" at bounding box center [1092, 479] width 681 height 28
click at [897, 385] on link "Availability" at bounding box center [942, 383] width 90 height 33
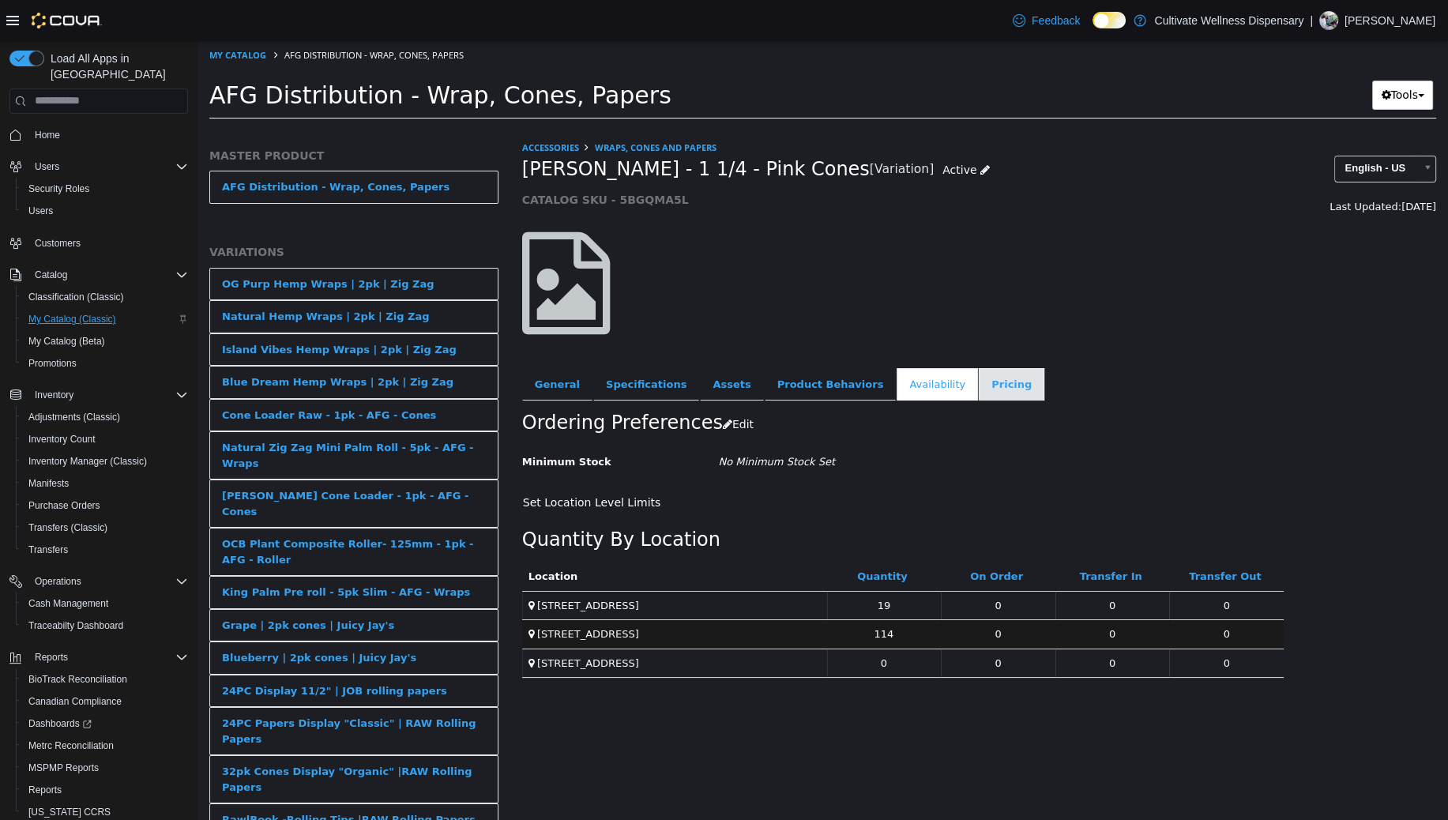
click at [979, 376] on link "Pricing" at bounding box center [1012, 383] width 66 height 33
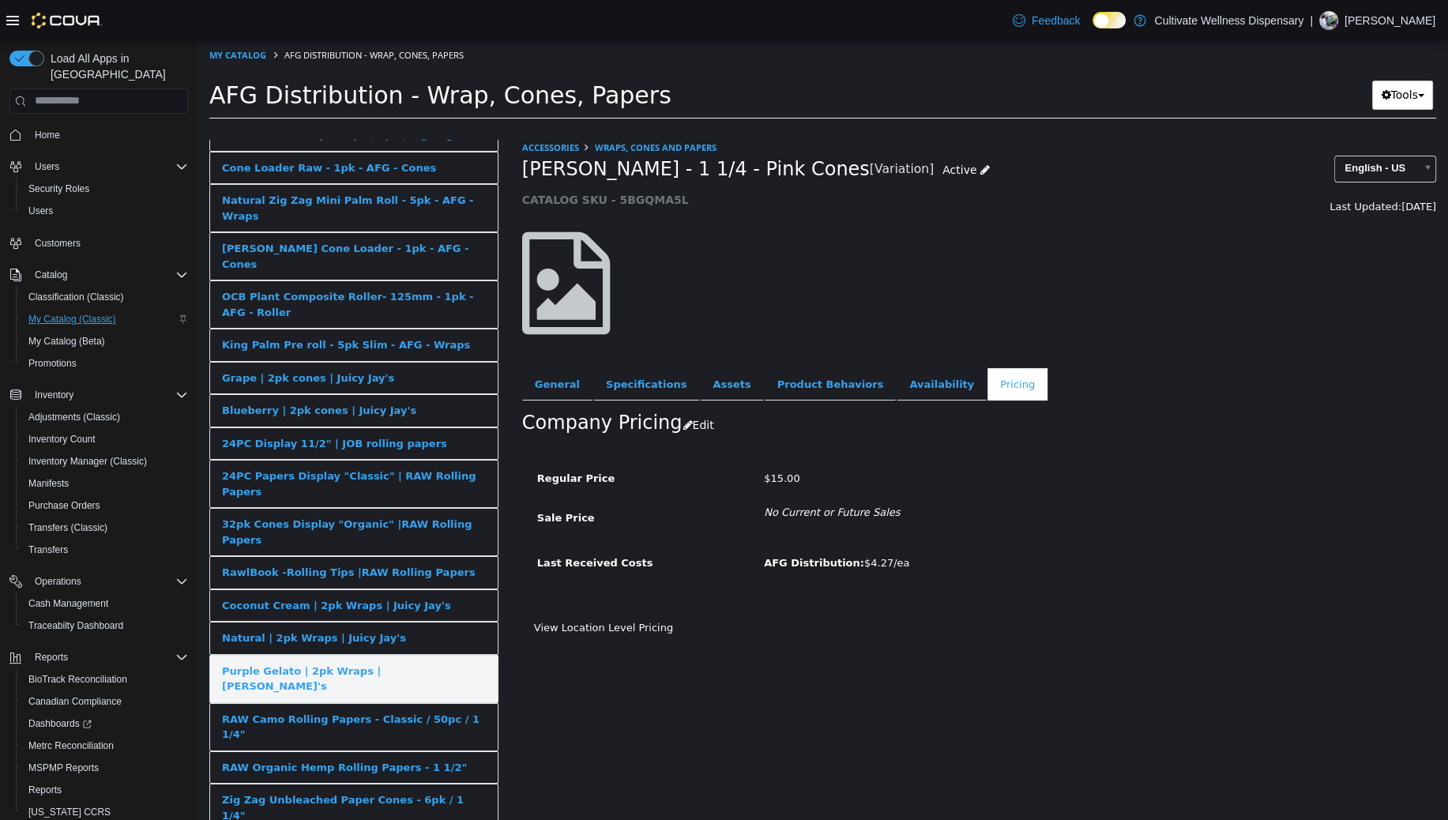
scroll to position [253, 0]
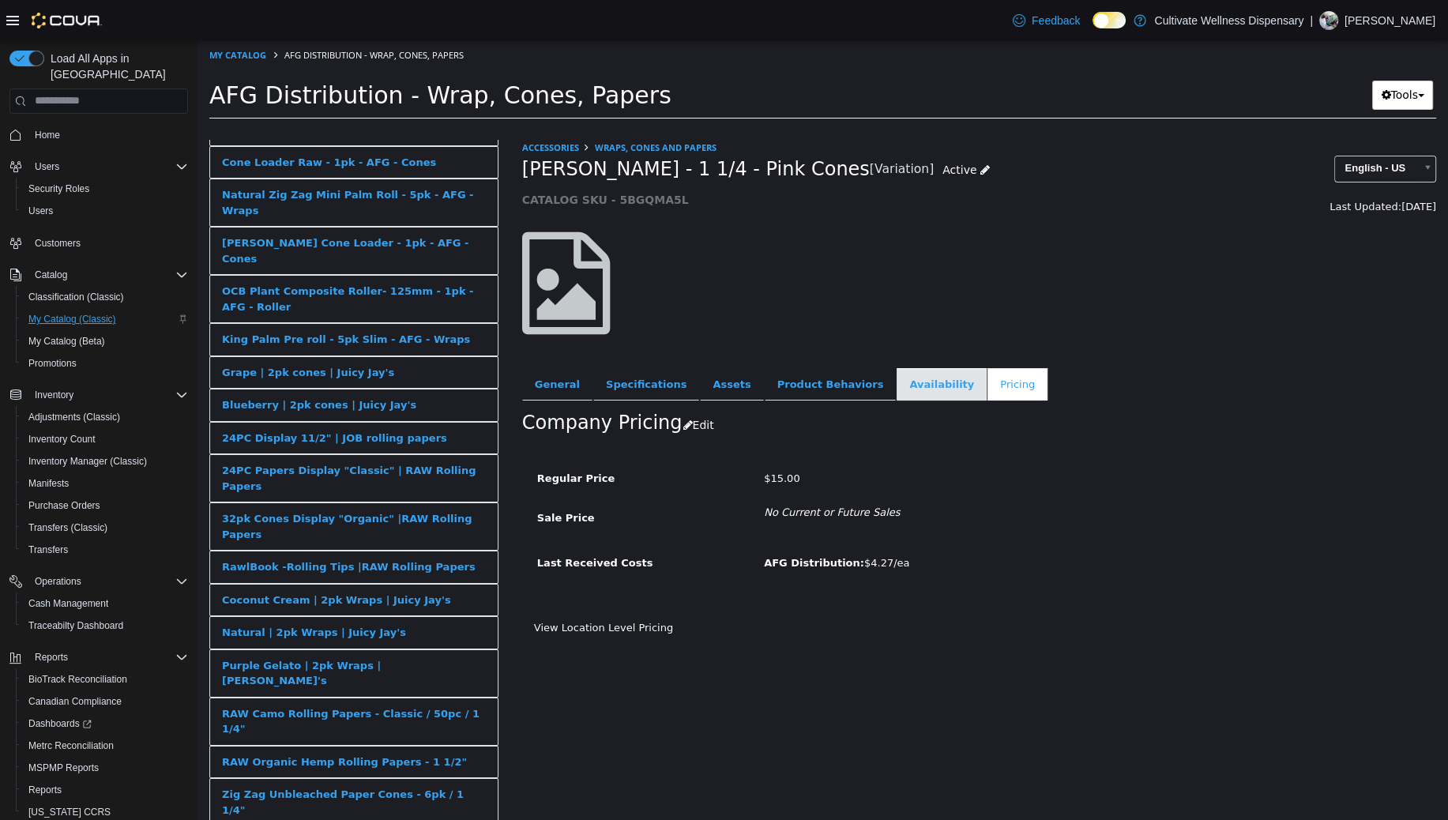
click at [897, 381] on link "Availability" at bounding box center [942, 383] width 90 height 33
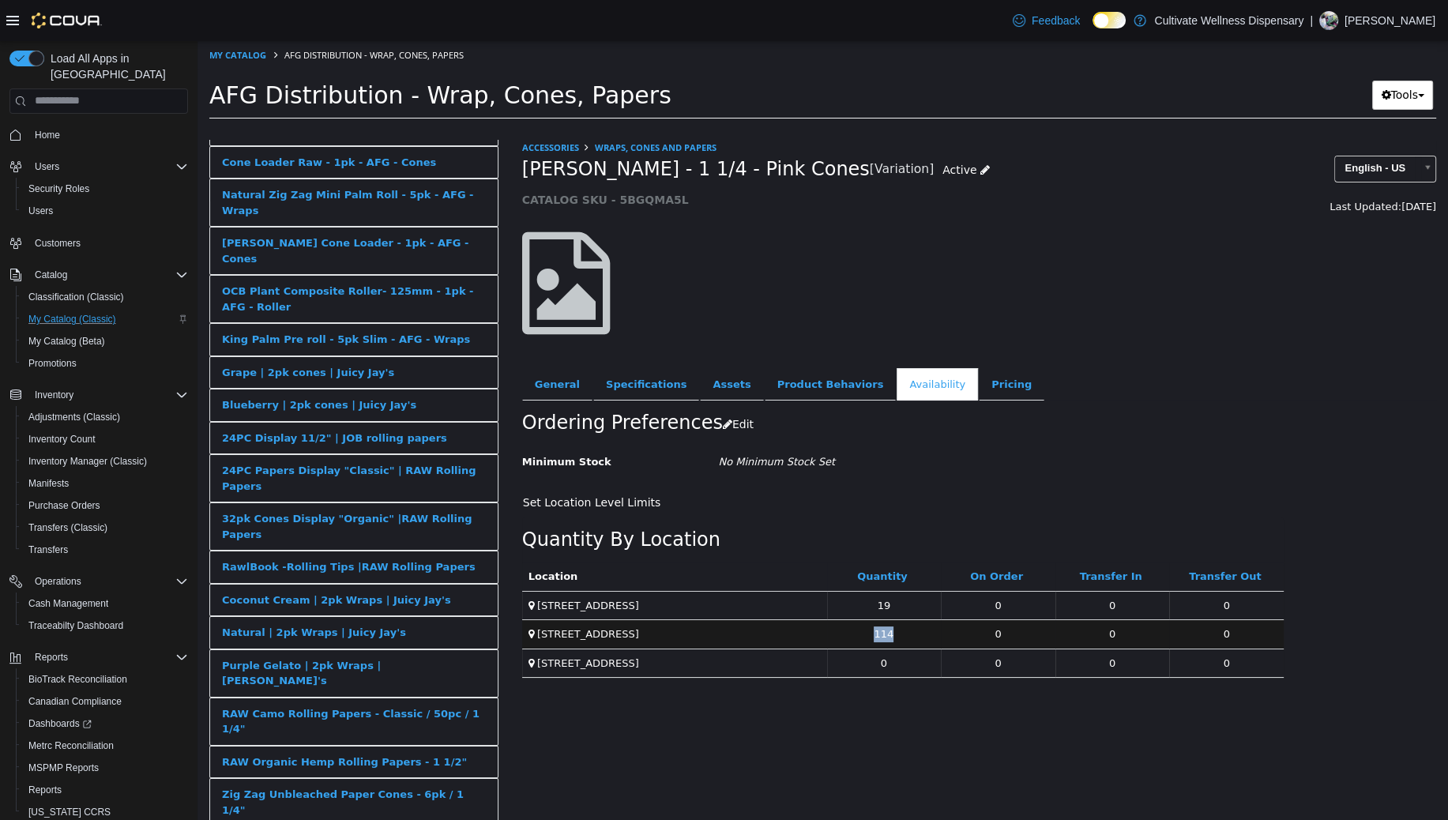
drag, startPoint x: 896, startPoint y: 634, endPoint x: 818, endPoint y: 635, distance: 78.2
click at [869, 628] on td "114" at bounding box center [884, 633] width 115 height 29
click at [979, 382] on link "Pricing" at bounding box center [1012, 383] width 66 height 33
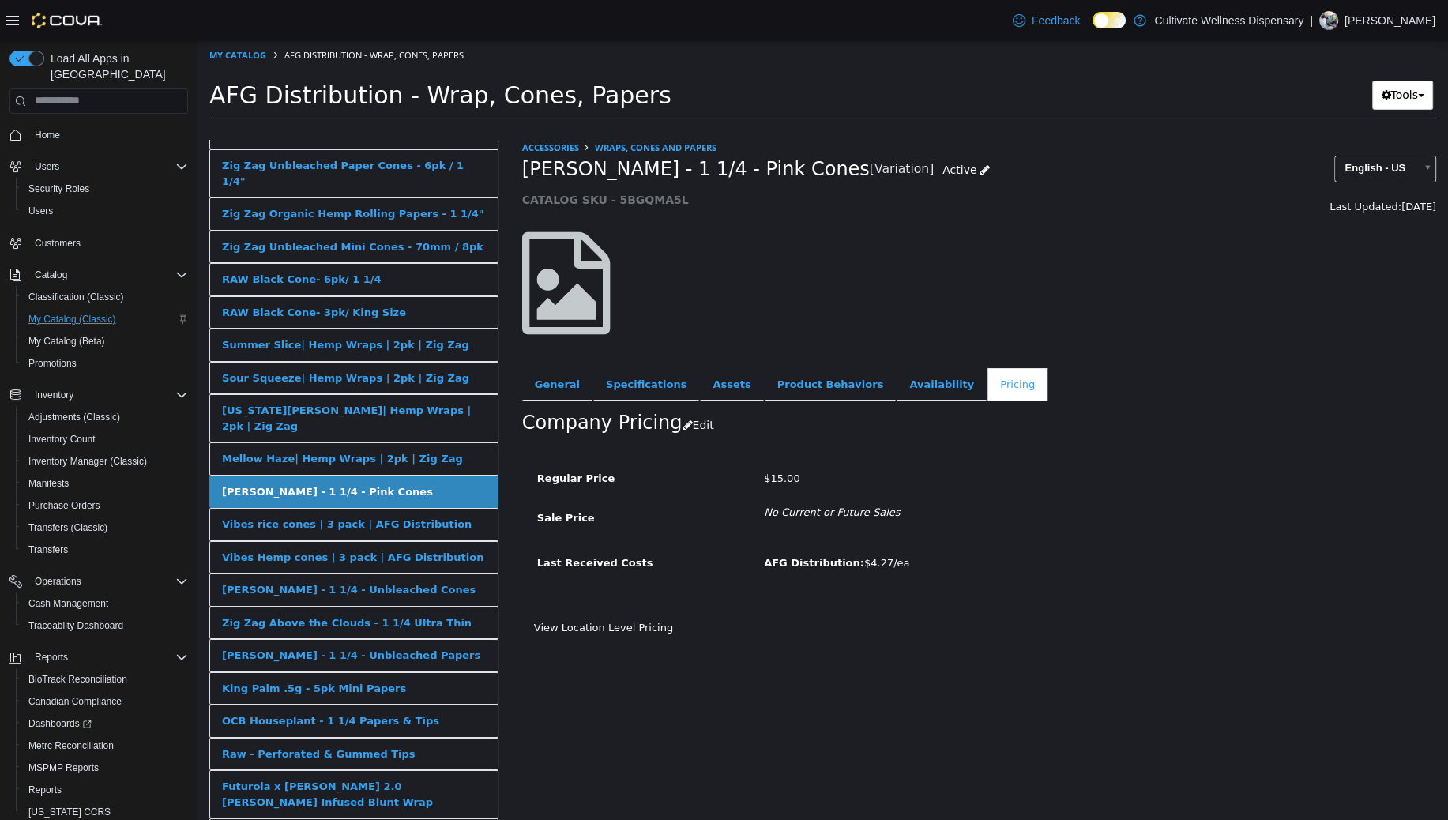
scroll to position [945, 0]
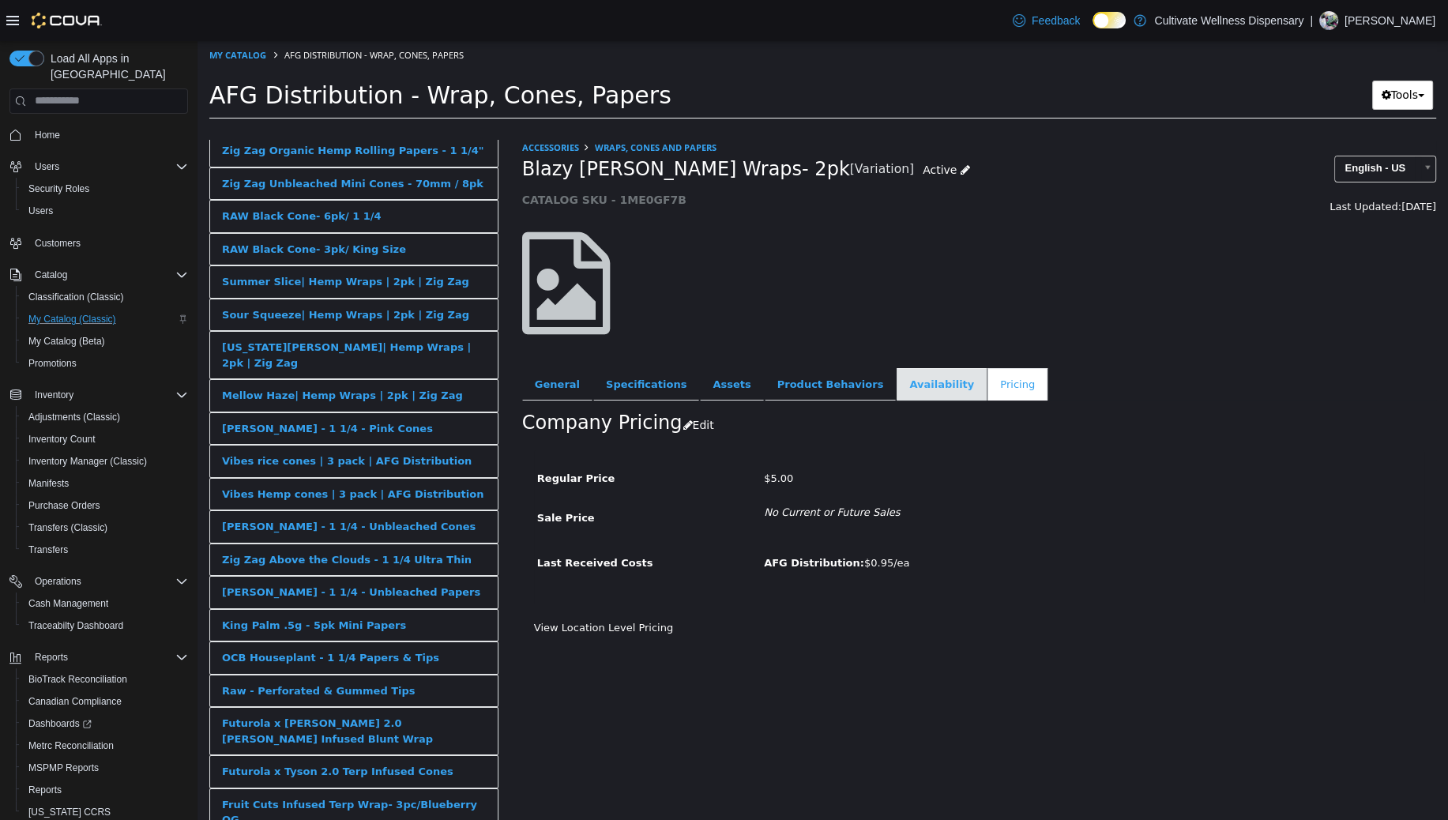
click at [897, 382] on link "Availability" at bounding box center [942, 383] width 90 height 33
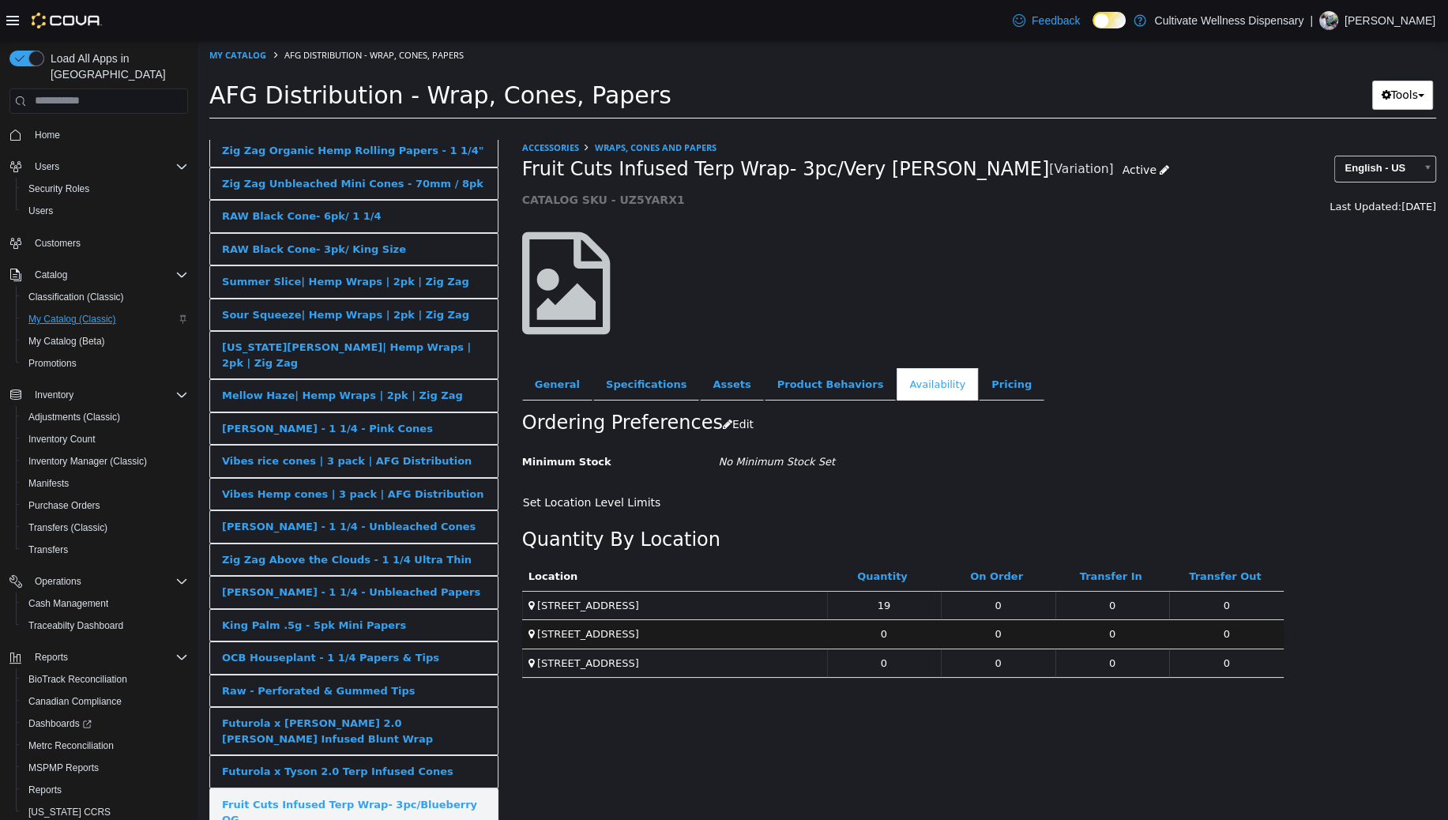
click at [378, 788] on link "Fruit Cuts Infused Terp Wrap- 3pc/Blueberry OG" at bounding box center [353, 812] width 289 height 48
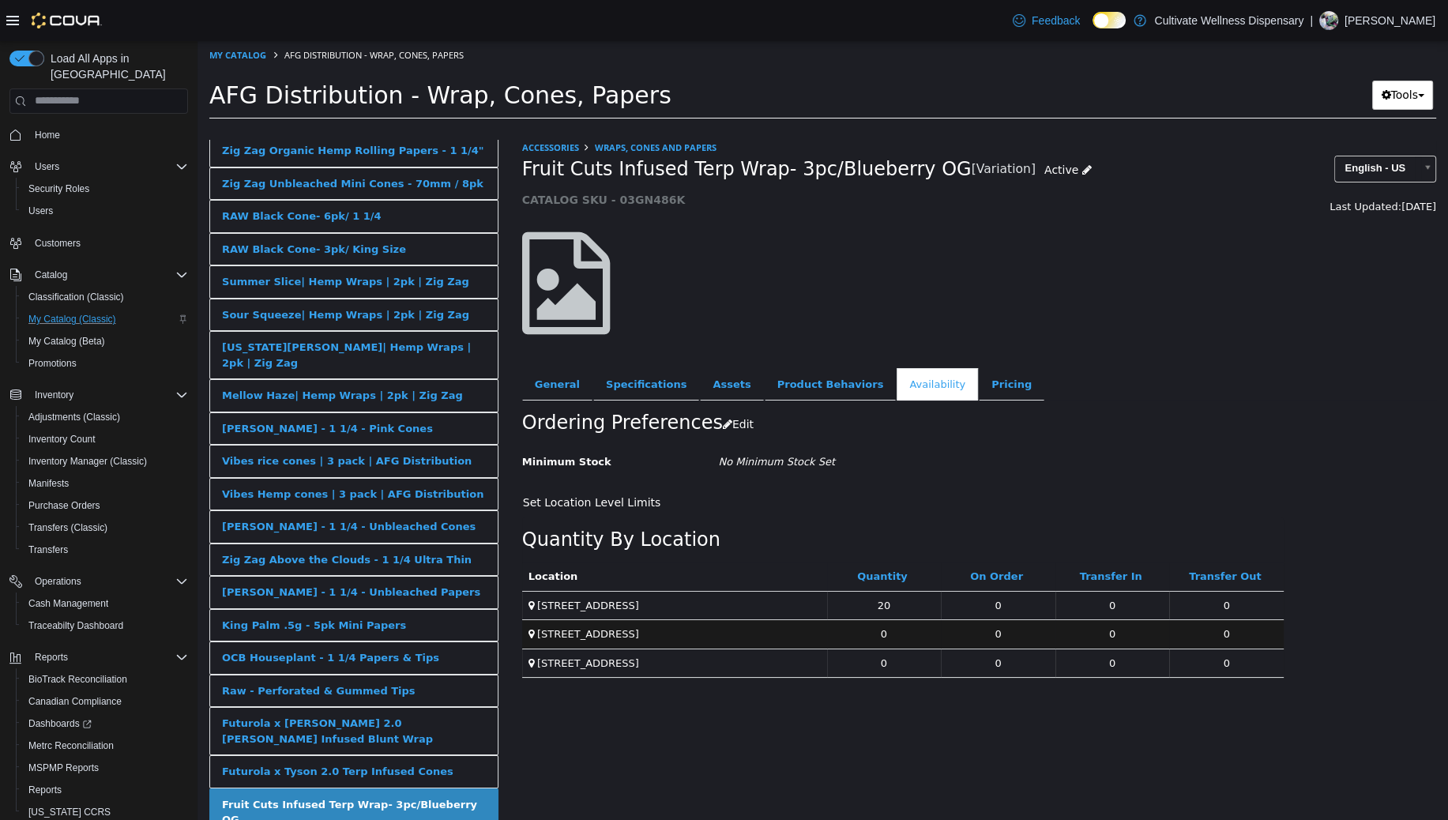
click at [373, 763] on div "Futurola x Tyson 2.0 Terp Infused Cones" at bounding box center [337, 771] width 231 height 16
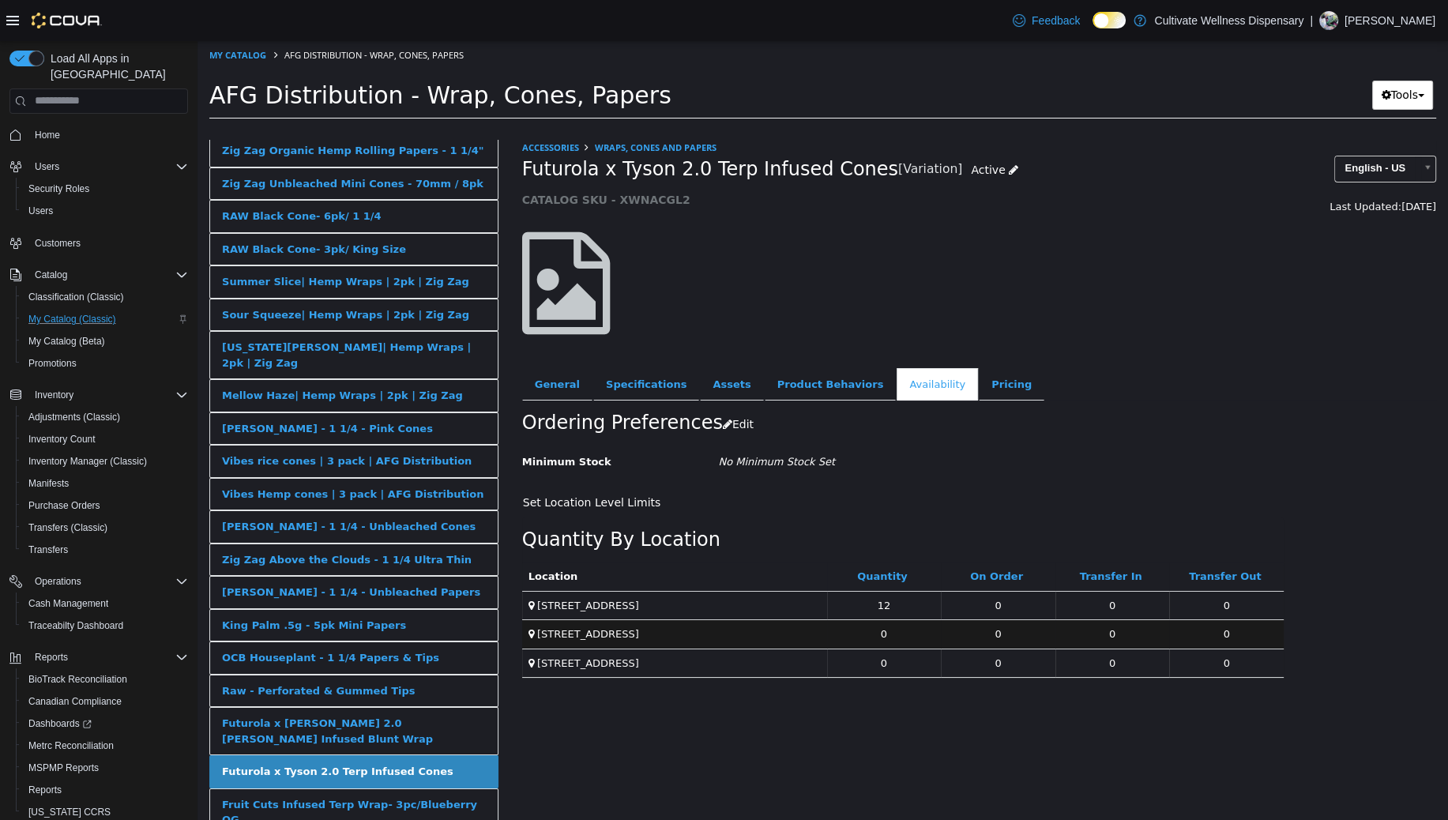
click at [376, 715] on div "Futurola x [PERSON_NAME] 2.0 [PERSON_NAME] Infused Blunt Wrap" at bounding box center [354, 730] width 264 height 31
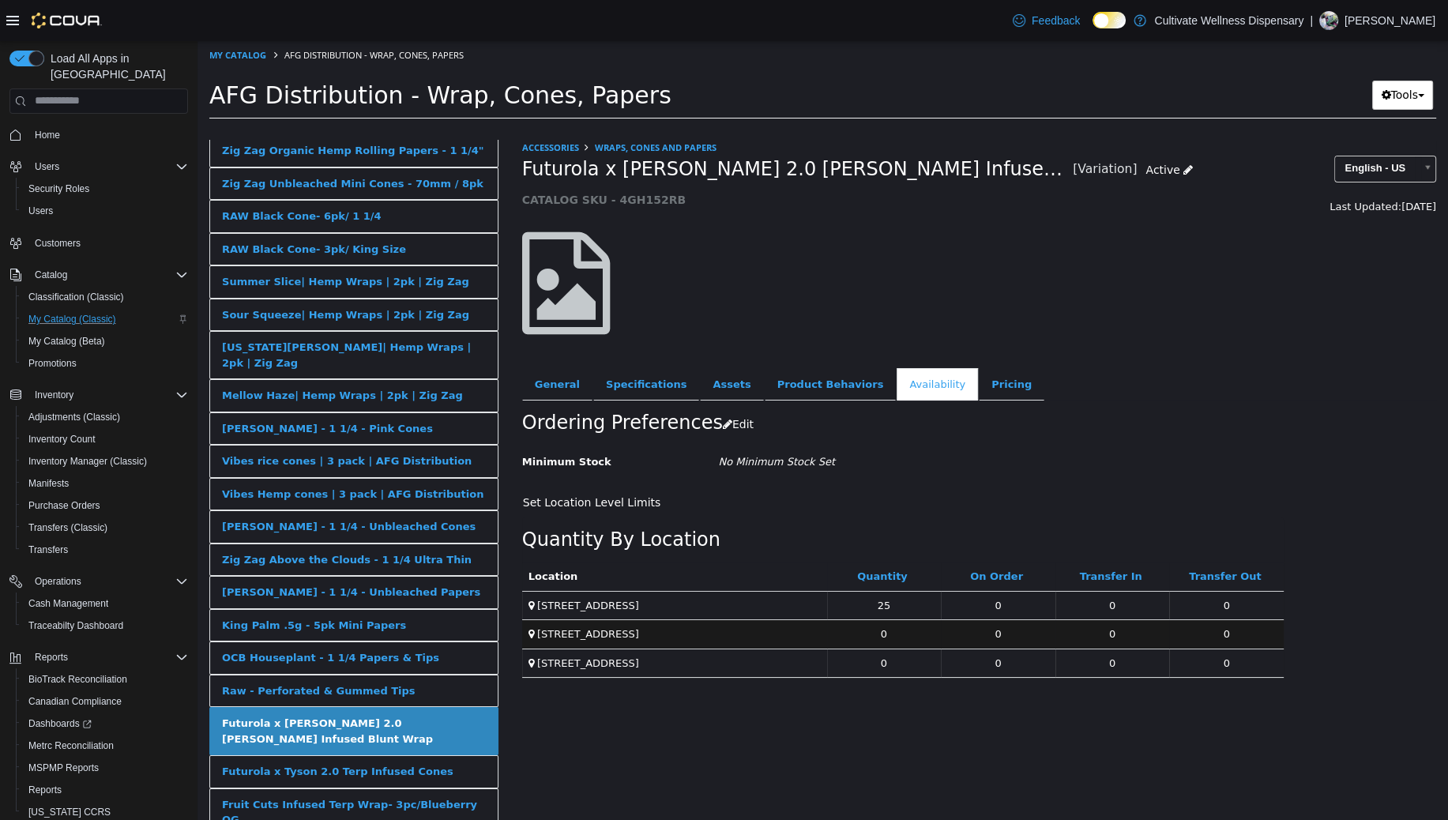
click at [357, 674] on link "Raw - Perforated & Gummed Tips" at bounding box center [353, 690] width 289 height 33
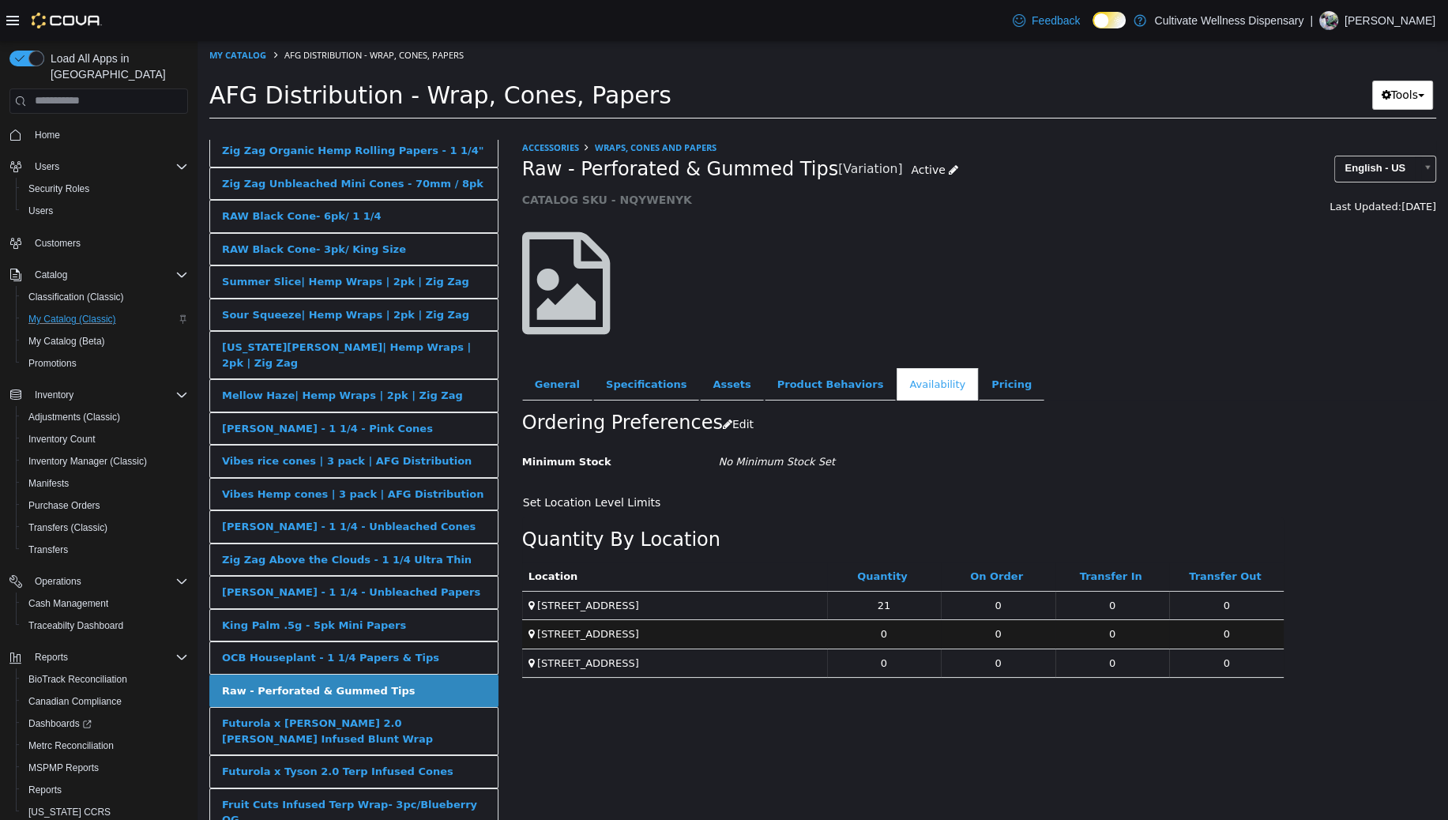
click at [347, 649] on div "OCB Houseplant - 1 1/4 Papers & Tips" at bounding box center [330, 657] width 217 height 16
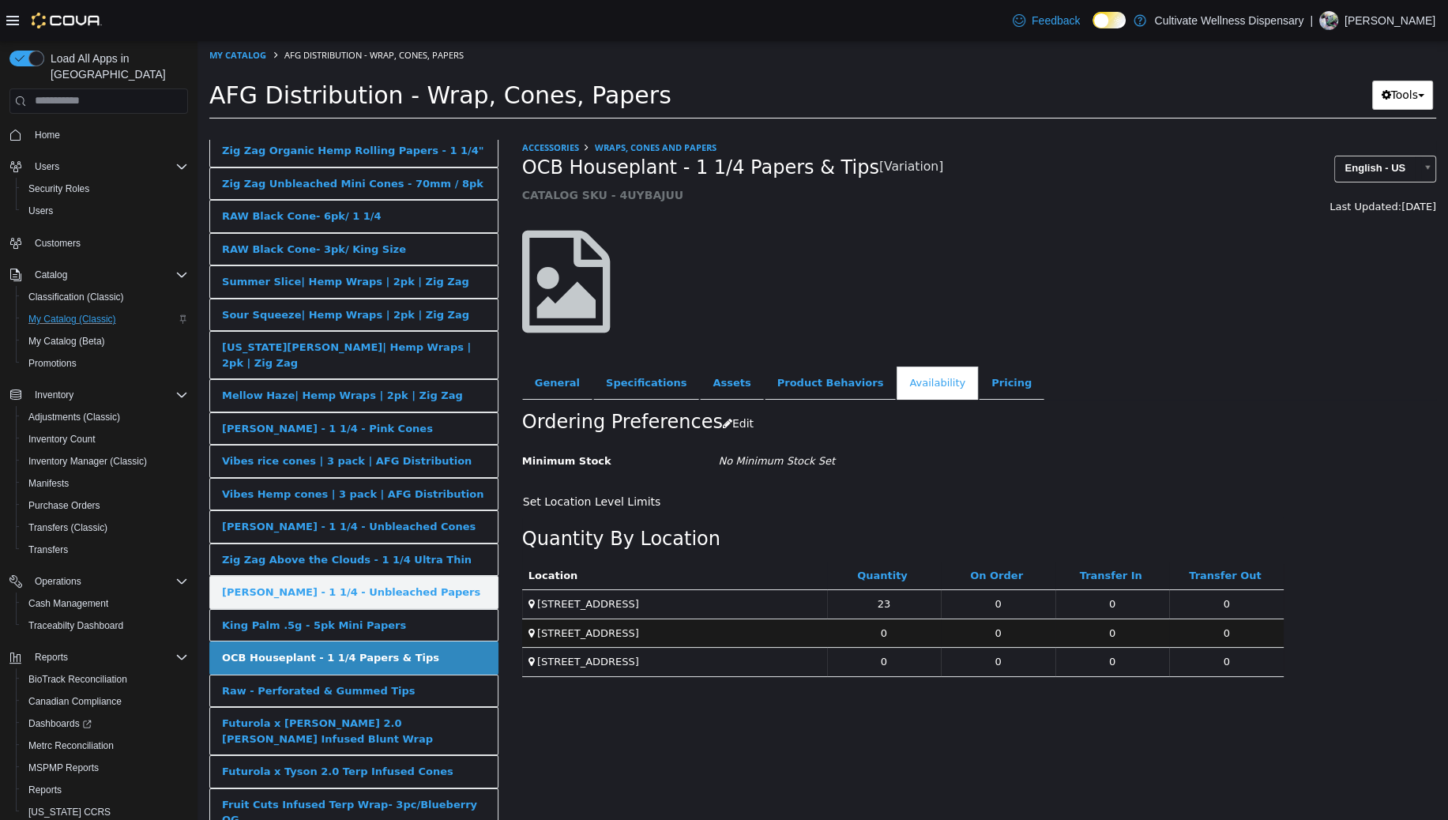
click at [338, 584] on div "[PERSON_NAME] - 1 1/4 - Unbleached Papers" at bounding box center [351, 592] width 258 height 16
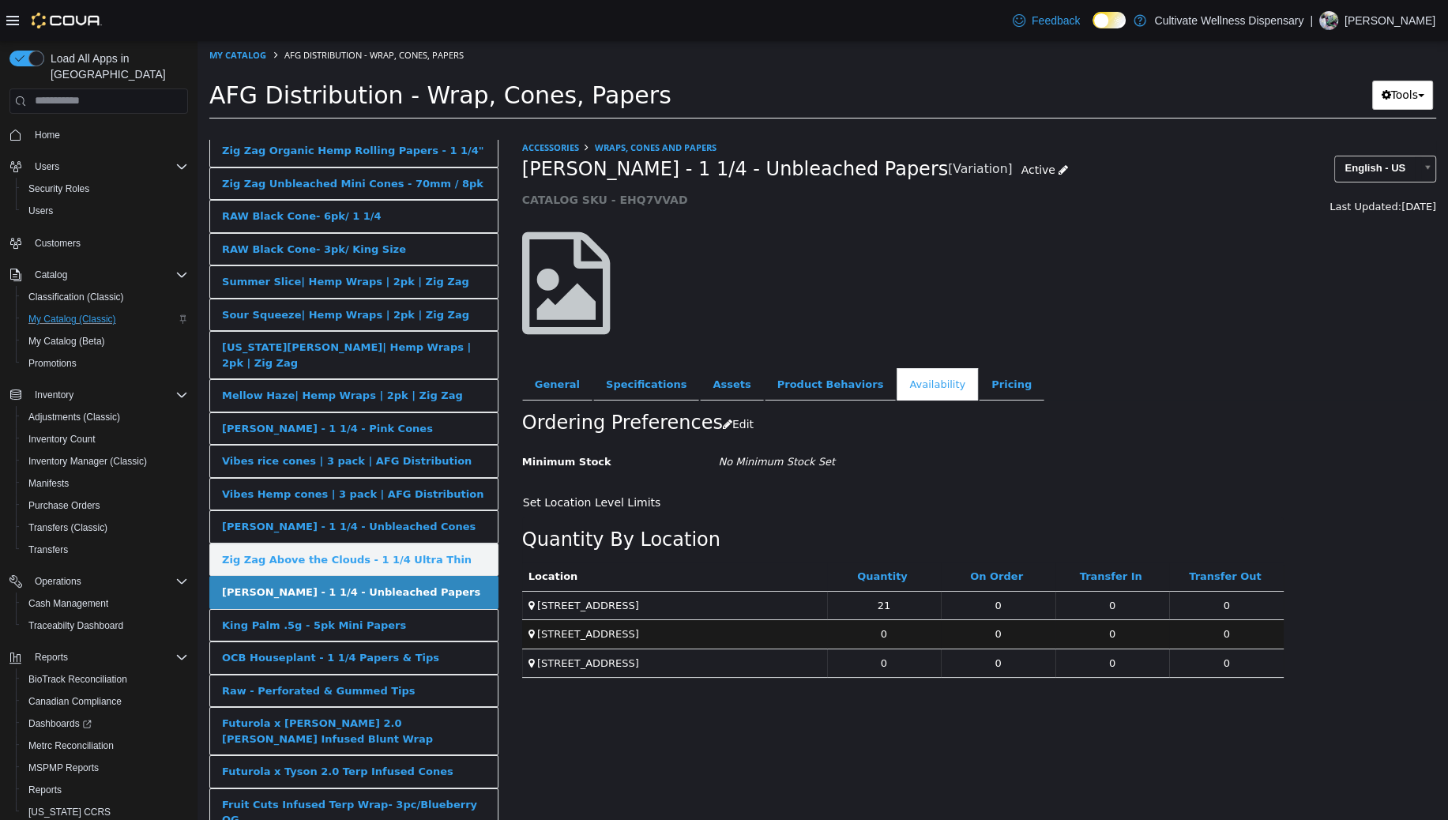
click at [338, 551] on div "Zig Zag Above the Clouds - 1 1/4 Ultra Thin" at bounding box center [347, 559] width 250 height 16
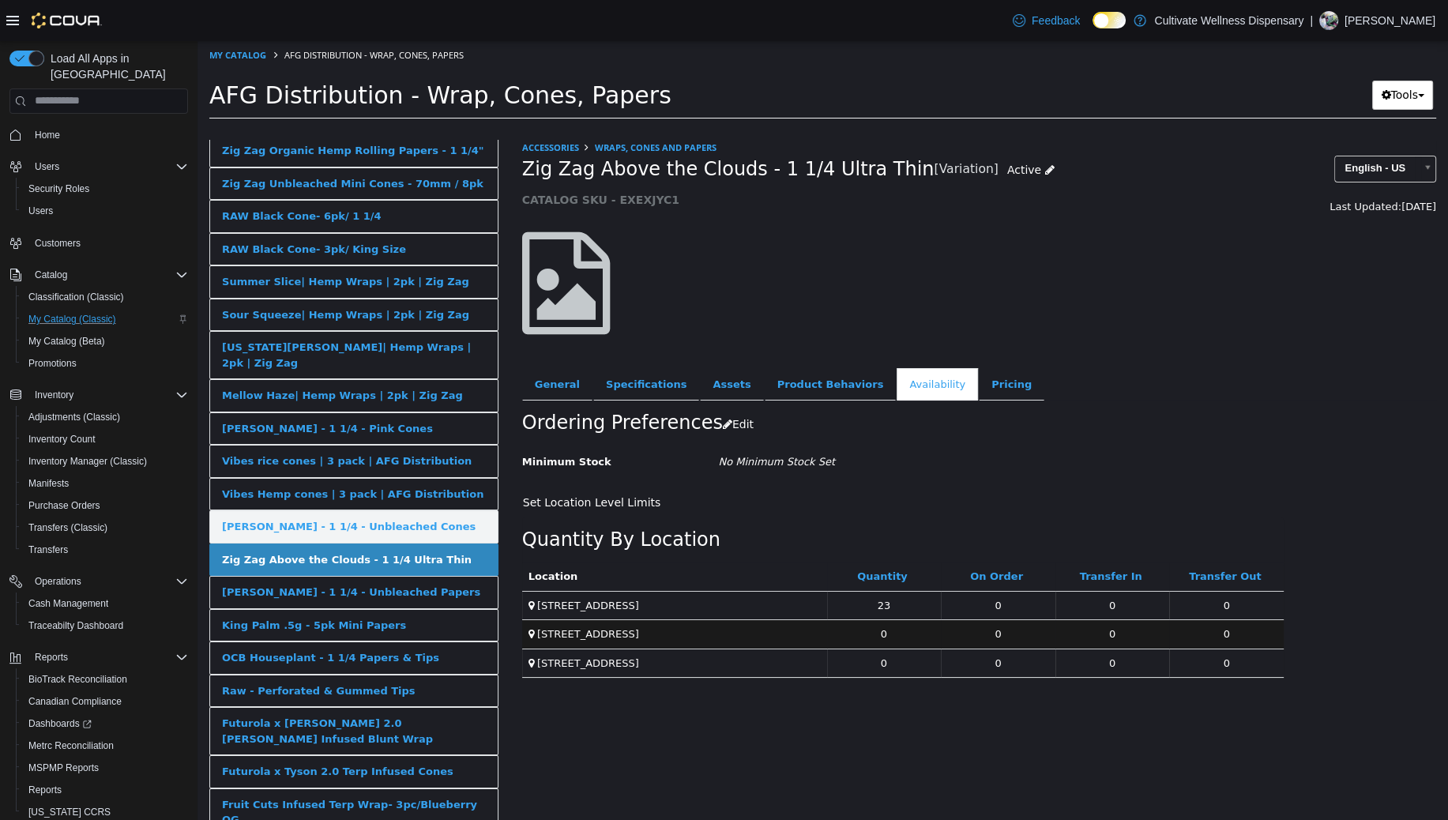
click at [346, 518] on div "[PERSON_NAME] - 1 1/4 - Unbleached Cones" at bounding box center [349, 526] width 254 height 16
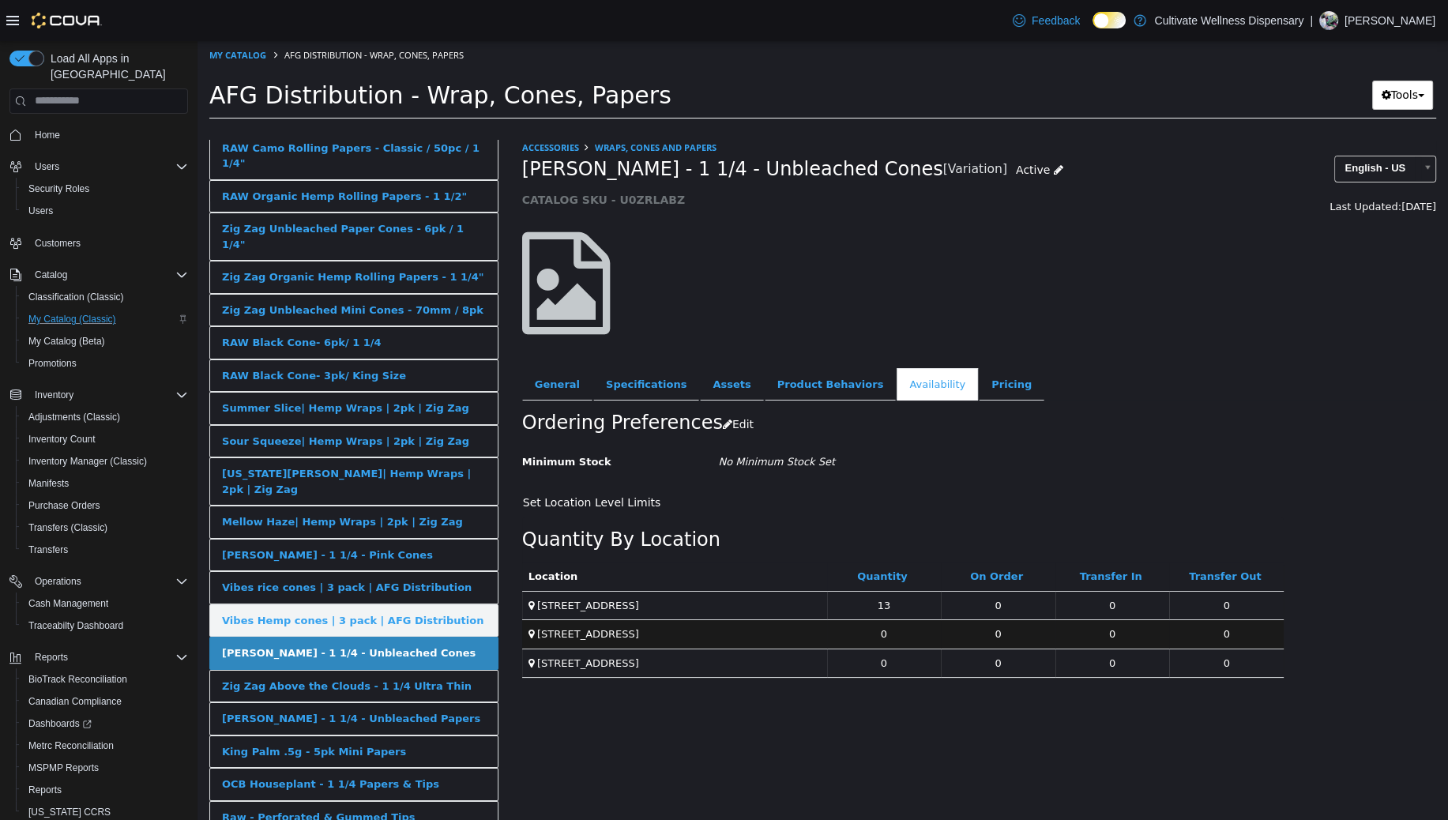
scroll to position [755, 0]
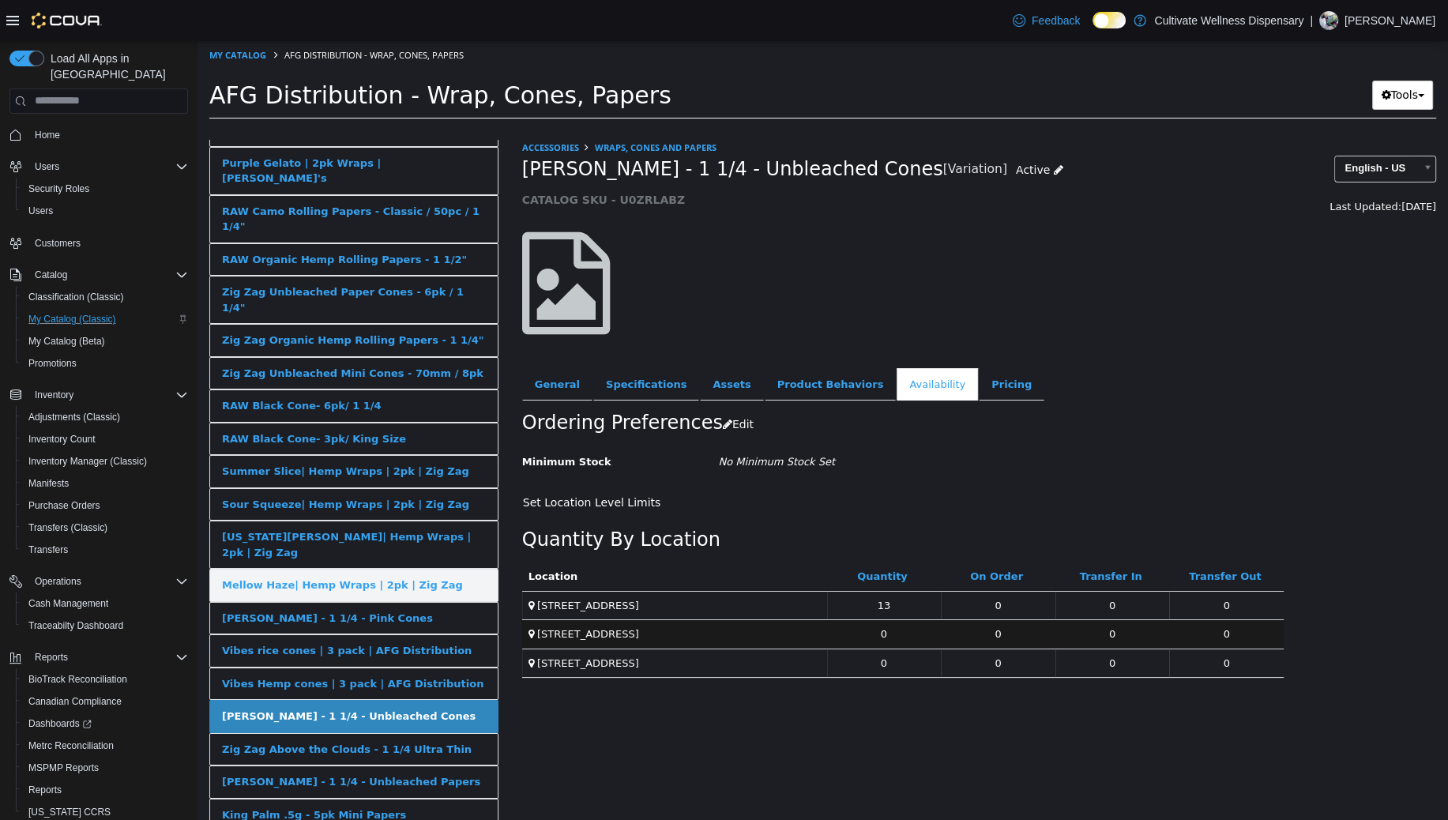
click at [338, 577] on div "Mellow Haze| Hemp Wraps | 2pk | Zig Zag" at bounding box center [342, 585] width 241 height 16
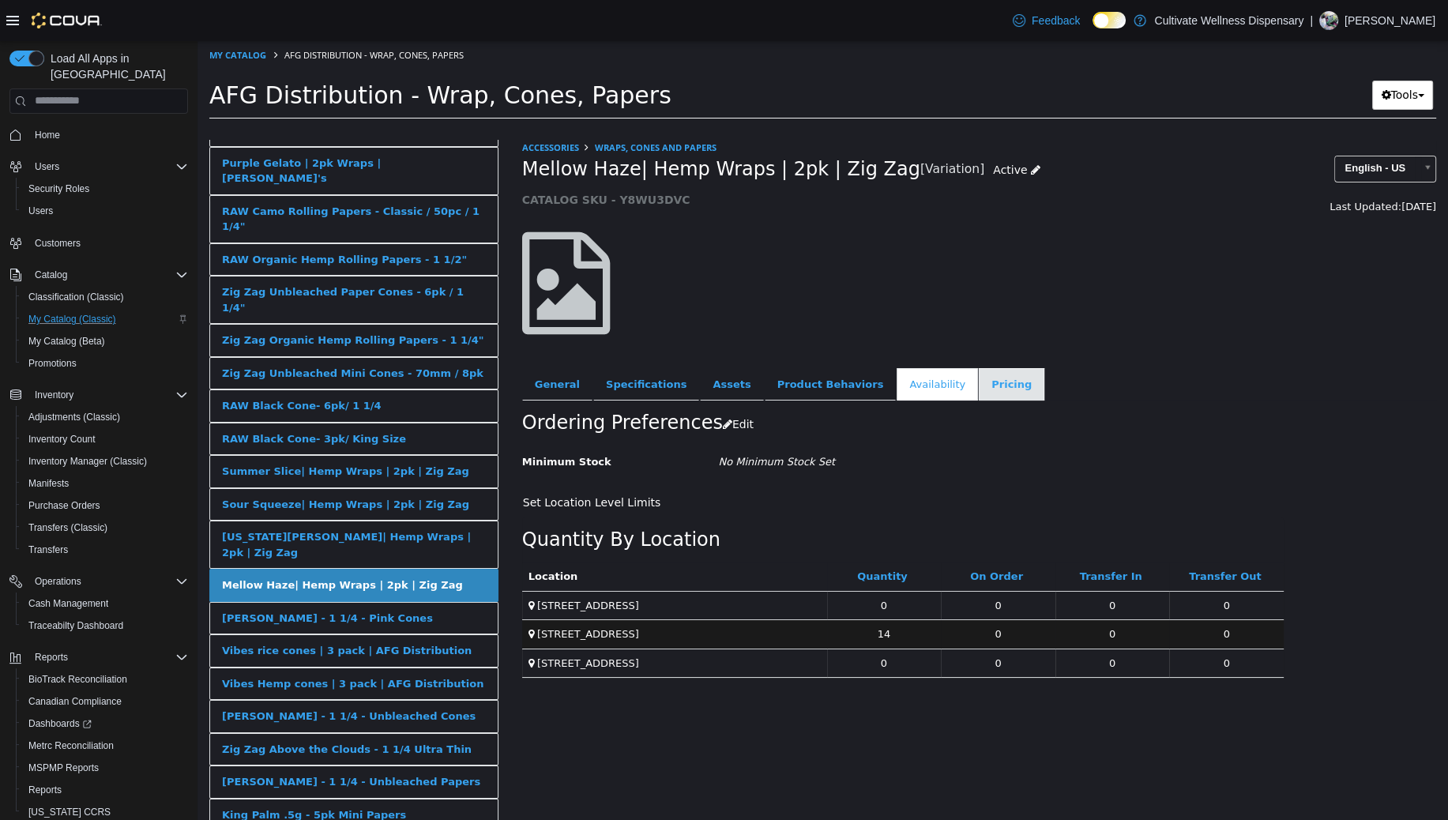
click at [979, 383] on link "Pricing" at bounding box center [1012, 383] width 66 height 33
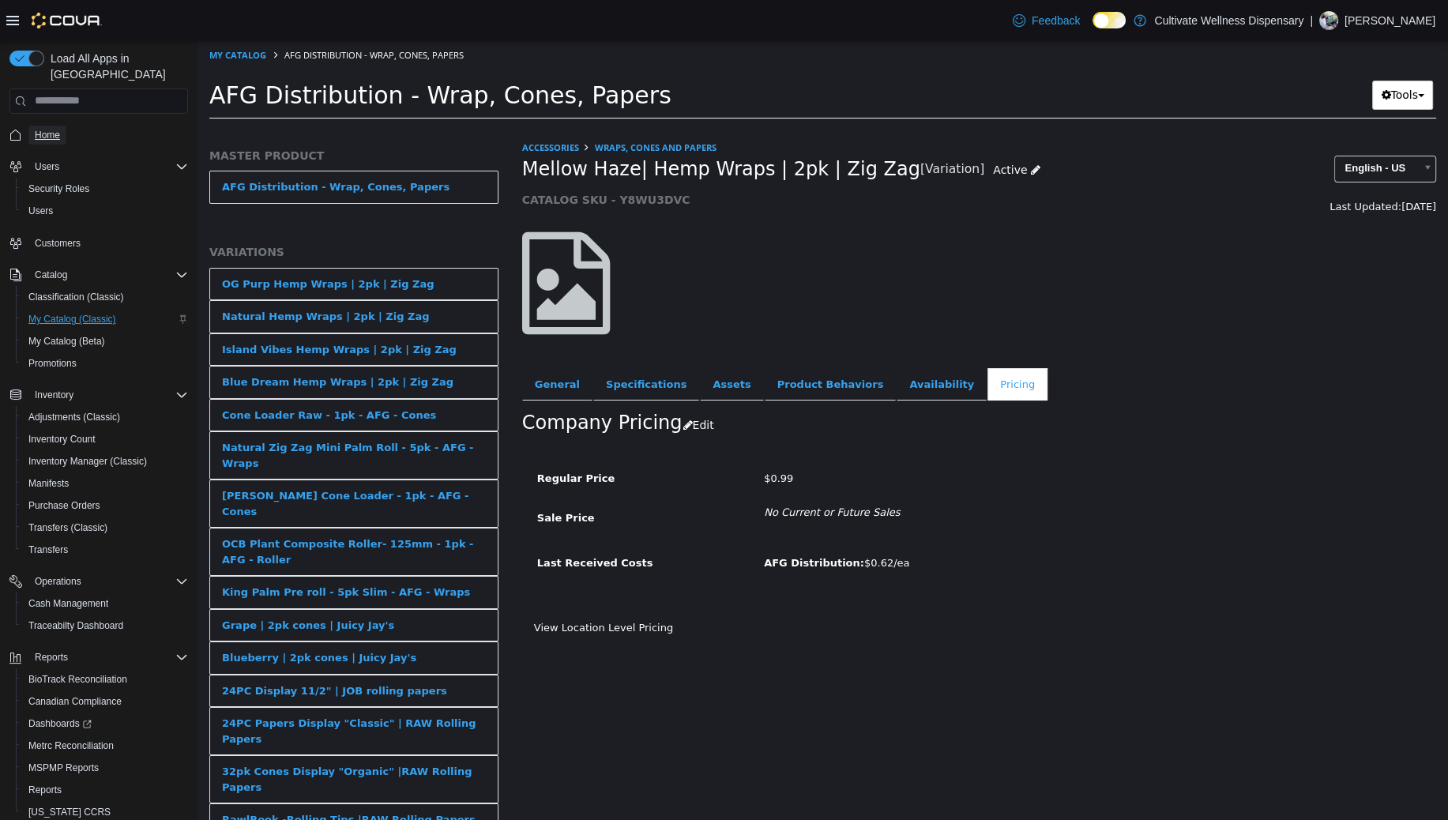
click at [56, 129] on span "Home" at bounding box center [47, 135] width 25 height 13
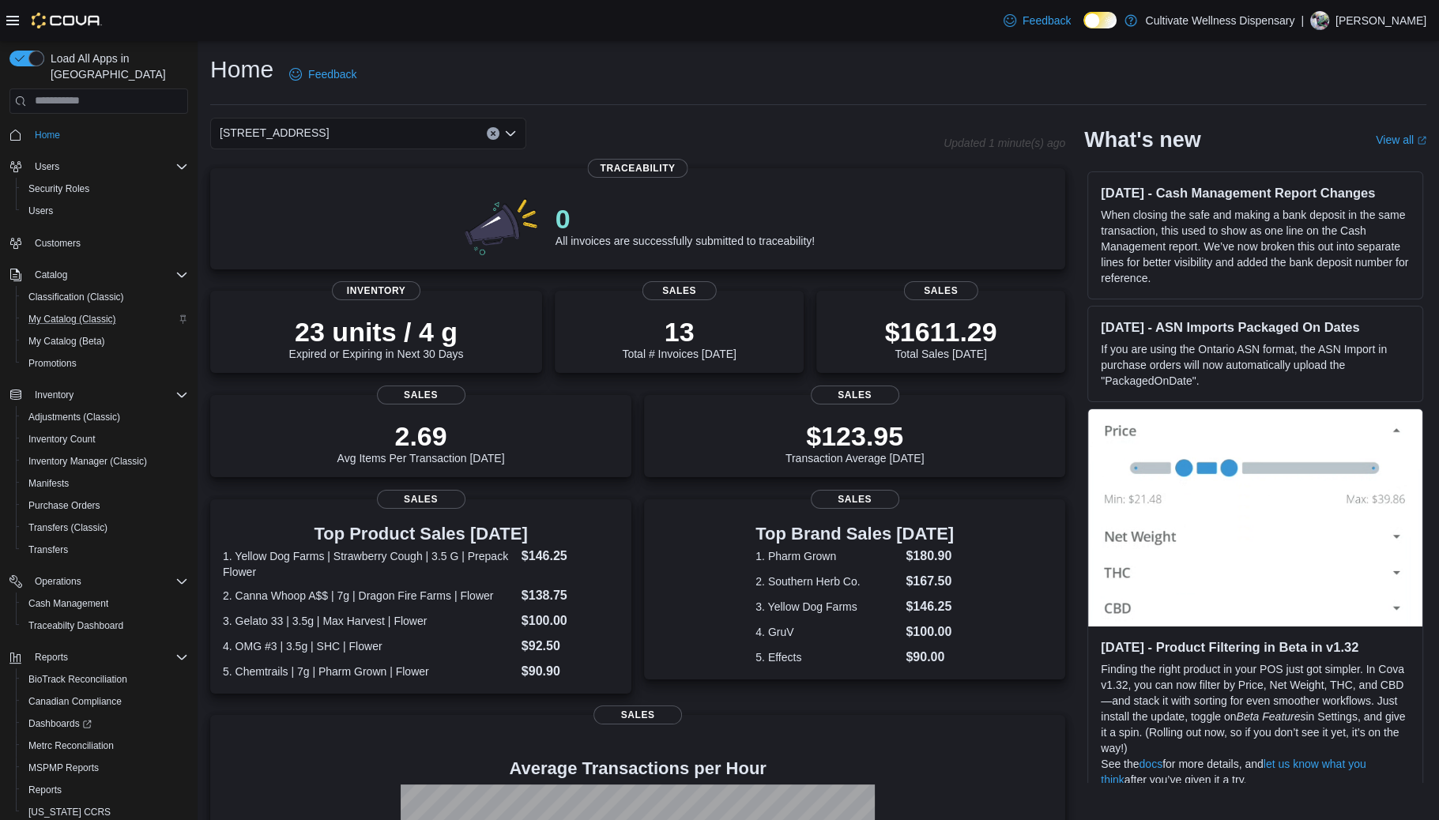
click at [510, 137] on icon "Open list of options" at bounding box center [510, 133] width 13 height 13
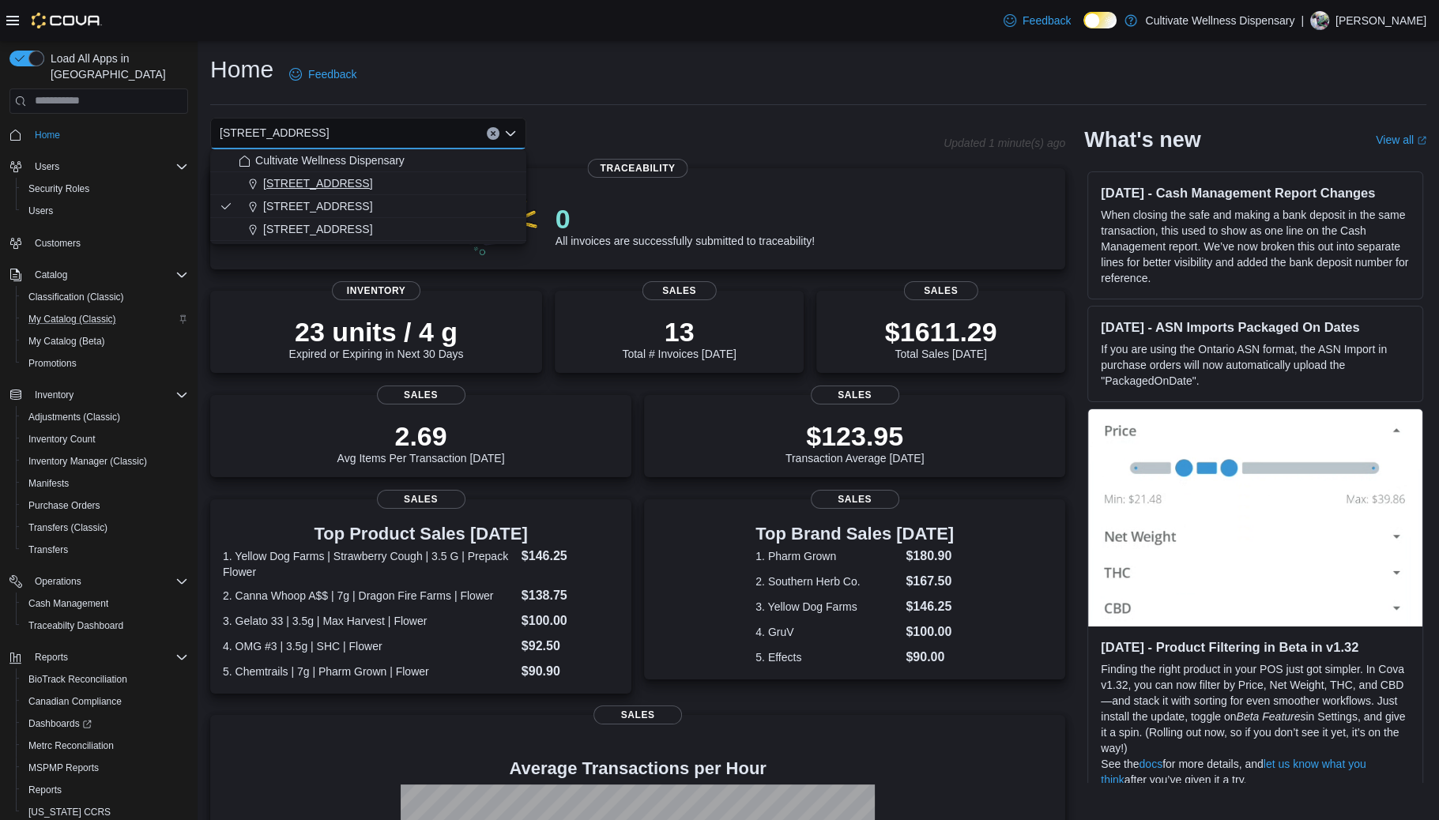
click at [473, 178] on div "[STREET_ADDRESS]" at bounding box center [378, 183] width 278 height 16
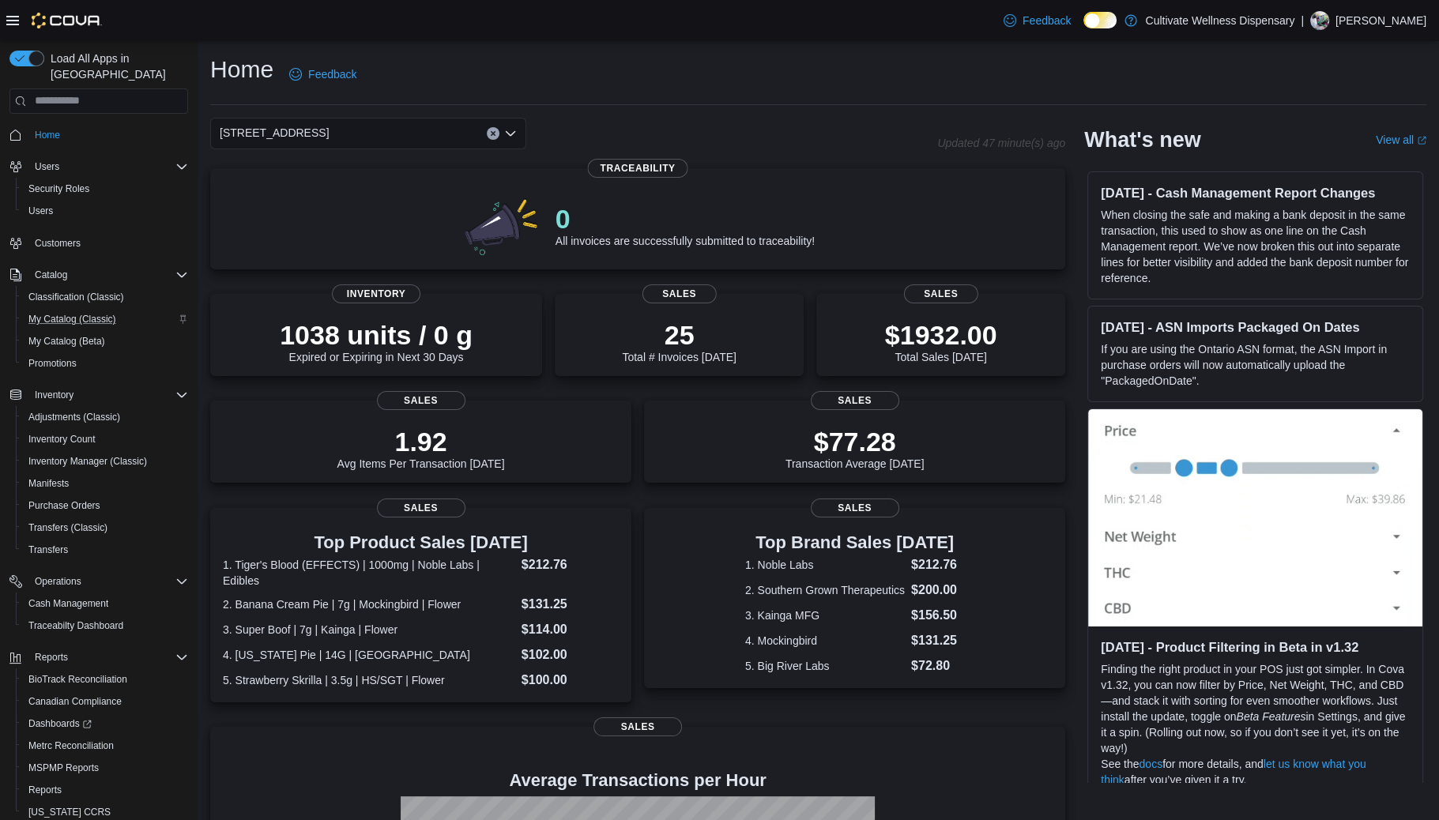
click at [510, 134] on icon "Open list of options" at bounding box center [510, 133] width 9 height 5
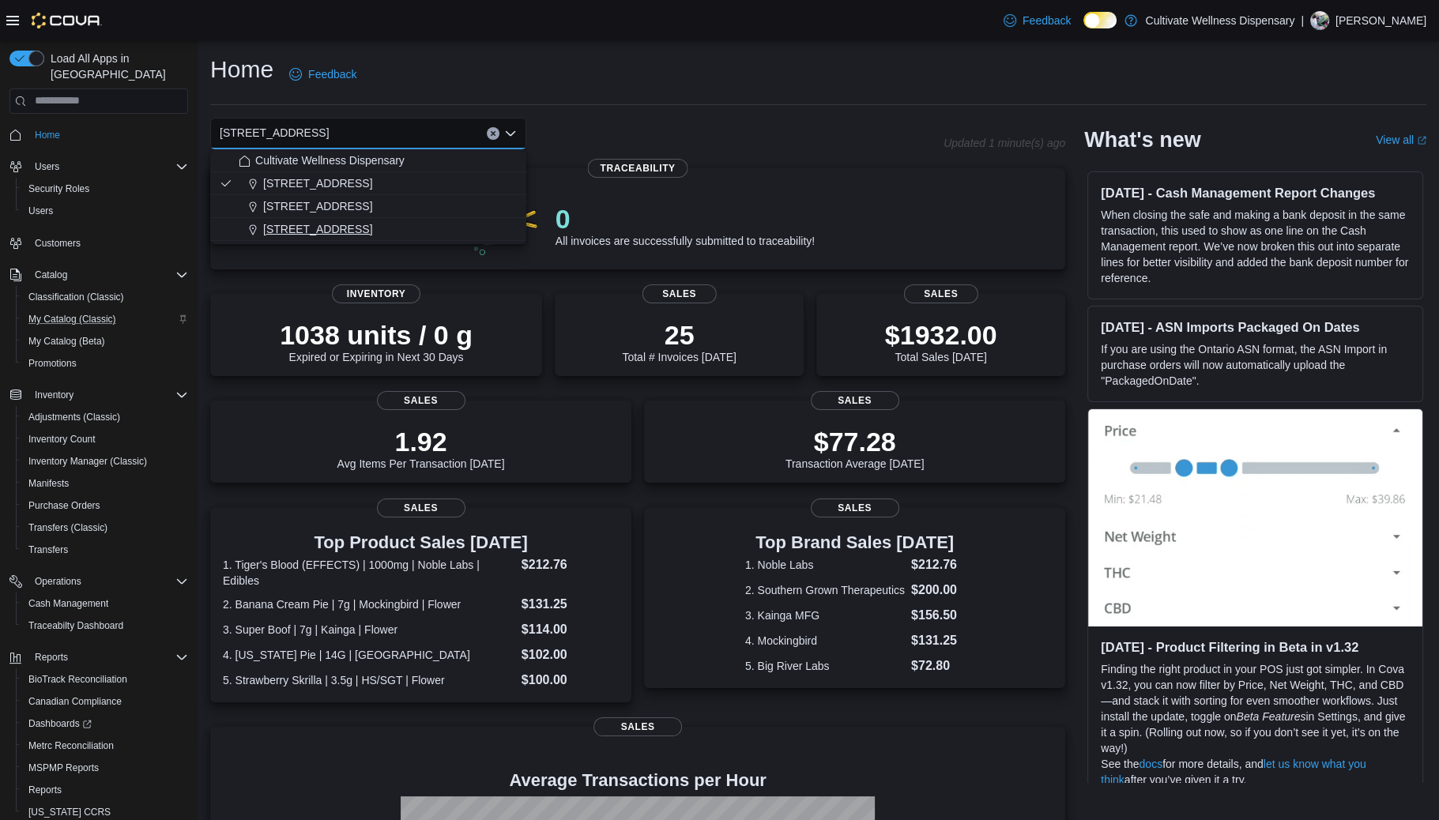
click at [372, 230] on span "[STREET_ADDRESS]" at bounding box center [317, 229] width 109 height 16
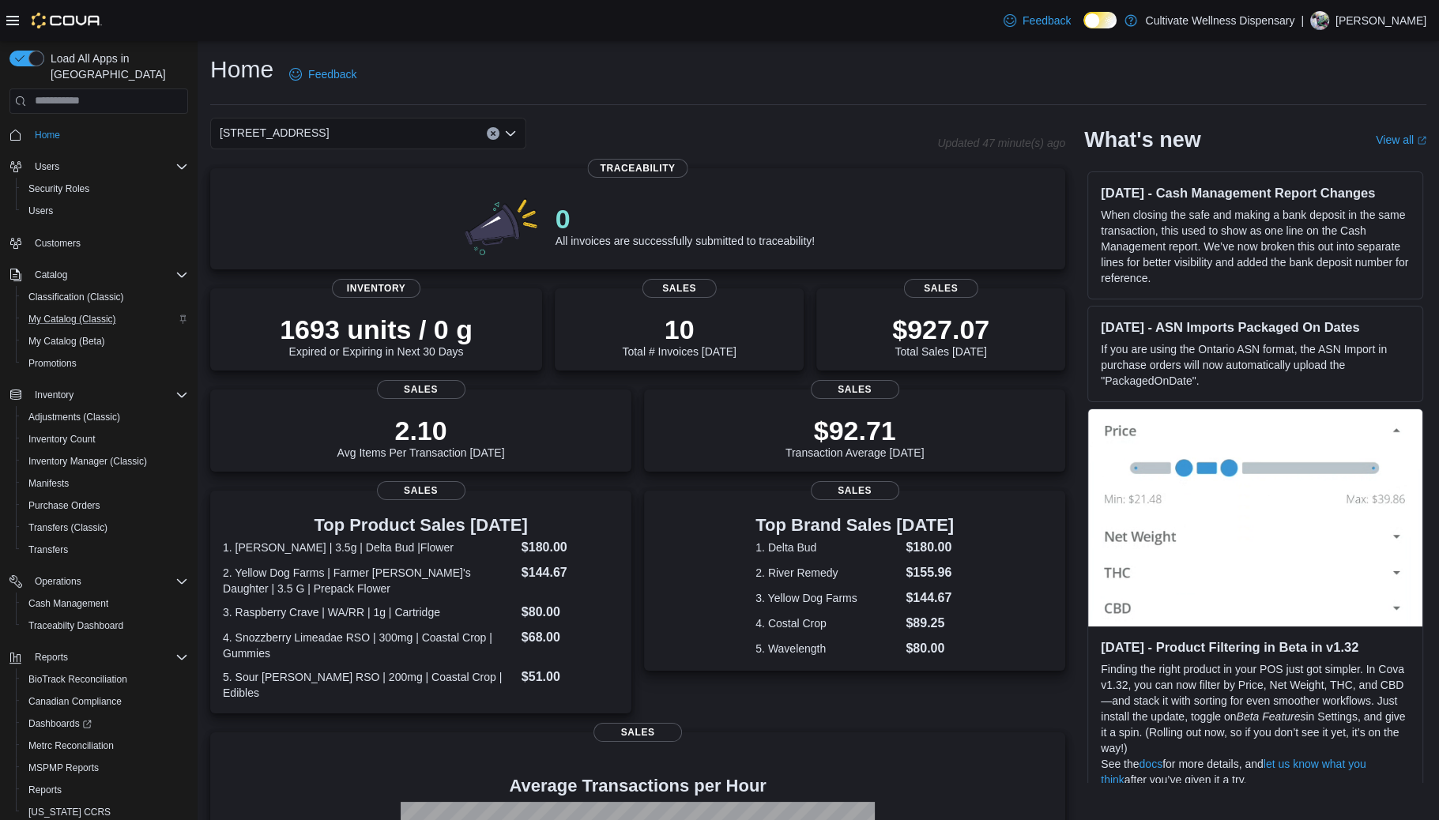
click at [512, 130] on icon "Open list of options" at bounding box center [510, 133] width 13 height 13
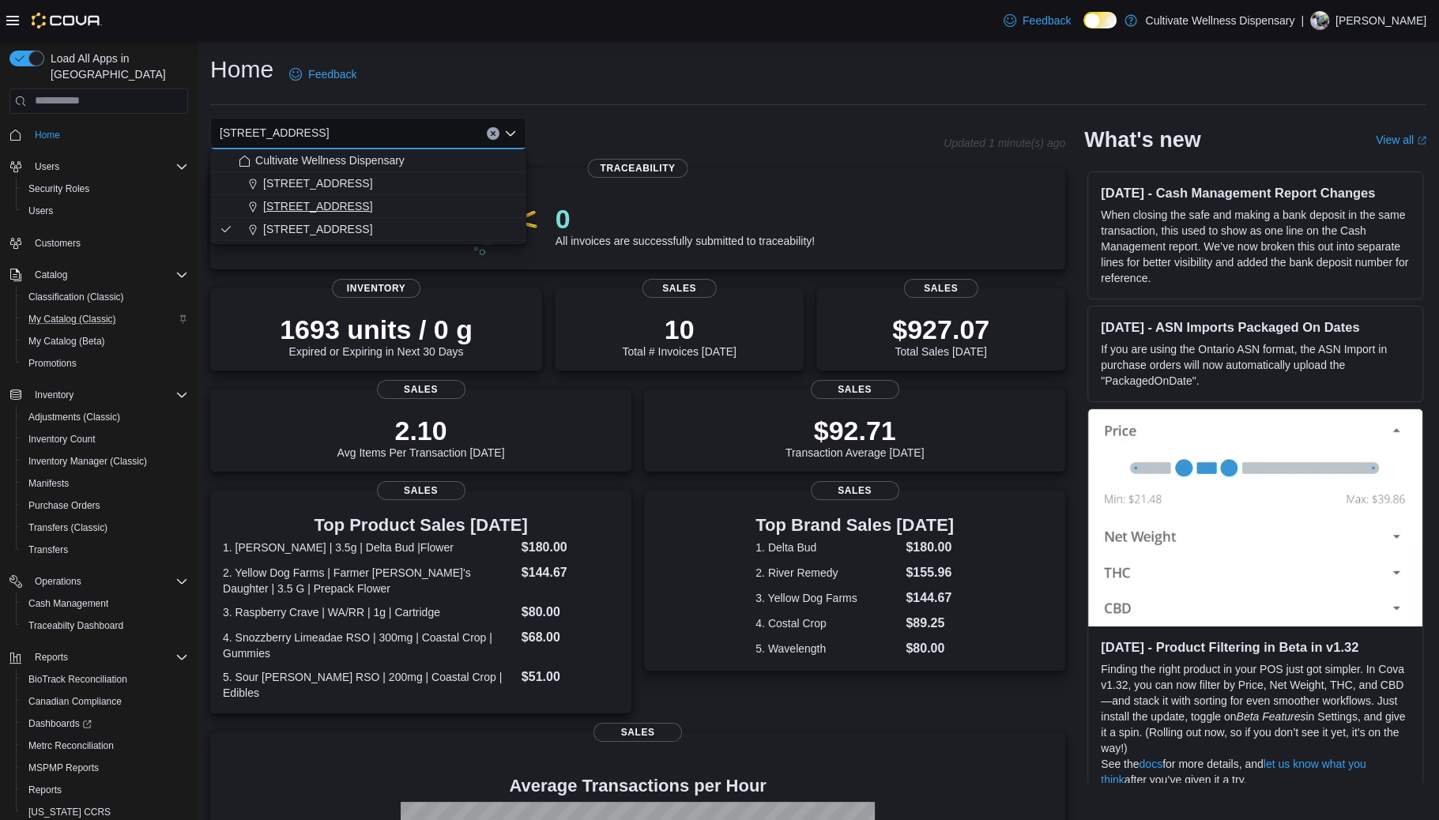
click at [372, 208] on span "[STREET_ADDRESS]" at bounding box center [317, 206] width 109 height 16
